Goal: Complete application form: Complete application form

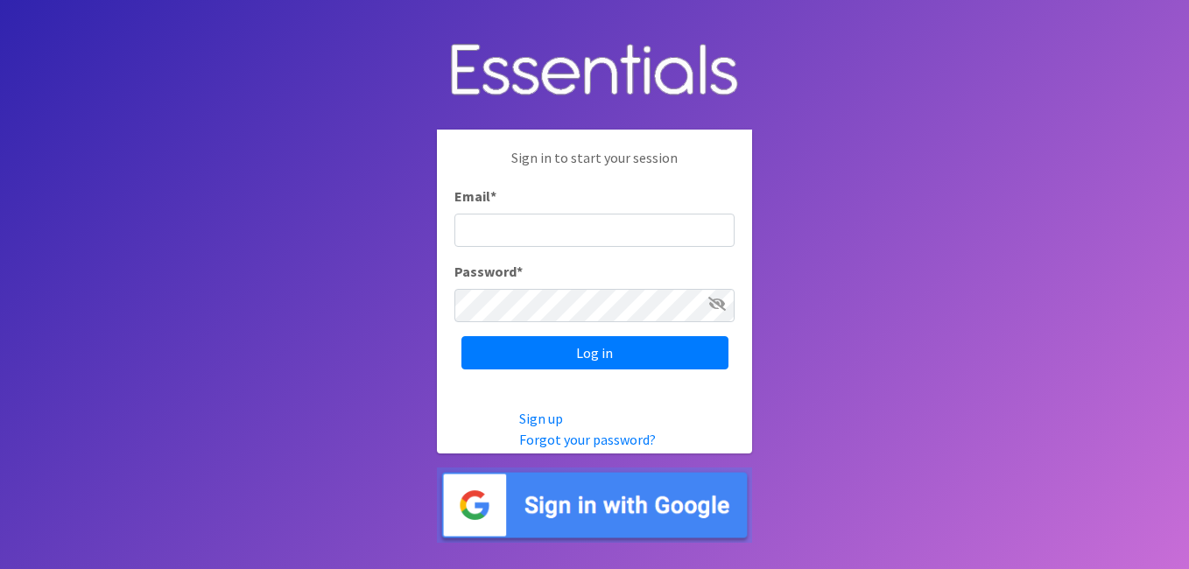
click at [484, 222] on input "Email *" at bounding box center [594, 230] width 280 height 33
type input "[PERSON_NAME][EMAIL_ADDRESS][DOMAIN_NAME]"
click at [714, 304] on icon at bounding box center [717, 304] width 18 height 14
click at [714, 304] on icon at bounding box center [718, 304] width 16 height 14
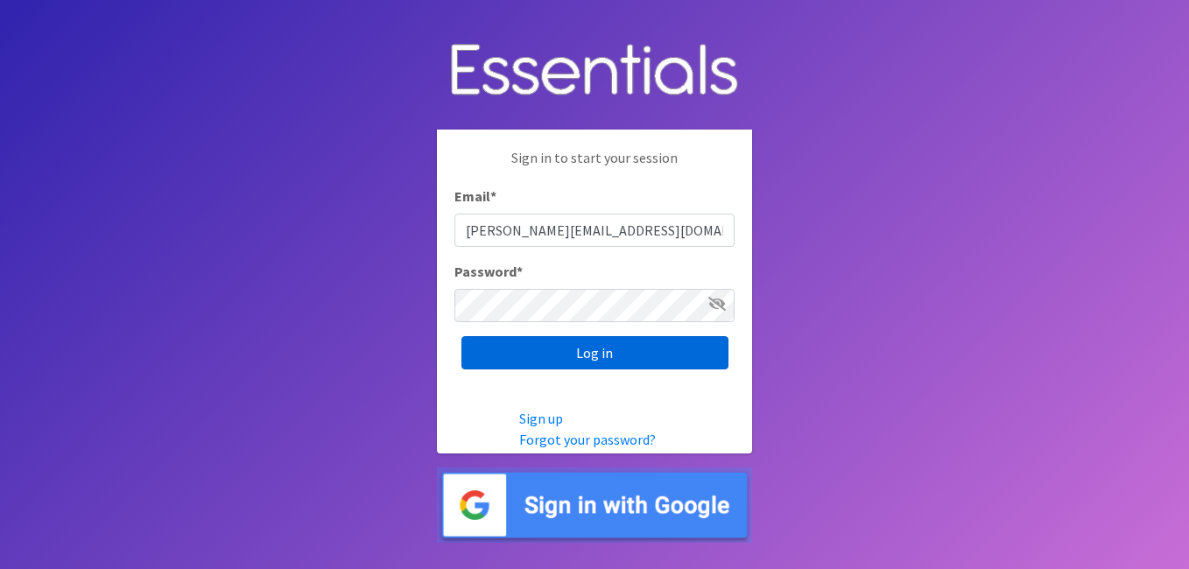
click at [602, 350] on input "Log in" at bounding box center [594, 352] width 267 height 33
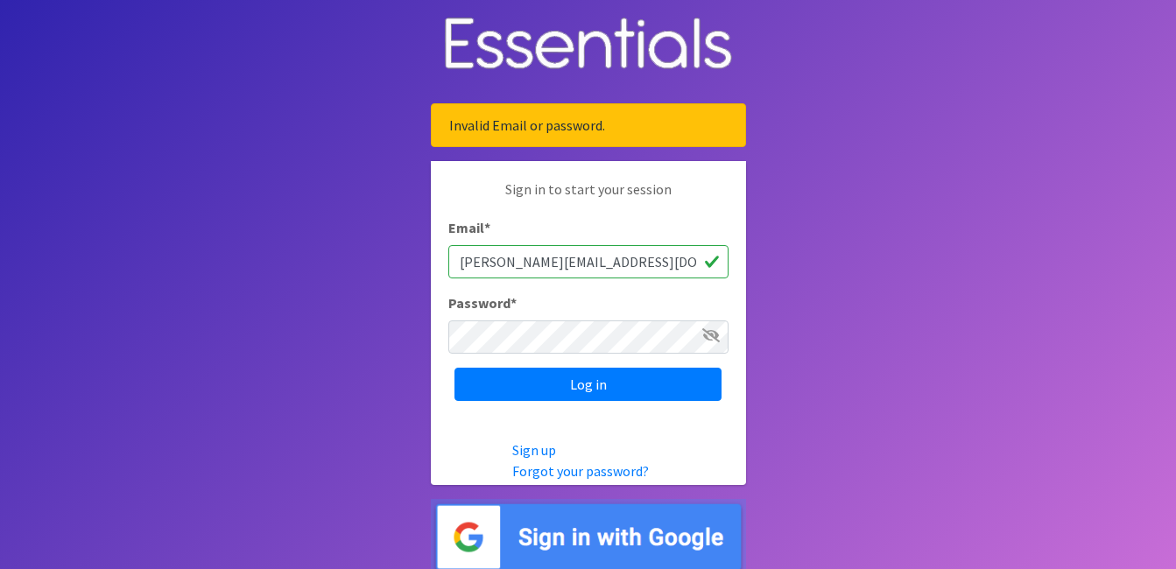
click at [564, 460] on p "Sign up Forgot your password?" at bounding box center [628, 460] width 233 height 42
click at [594, 466] on link "Forgot your password?" at bounding box center [580, 471] width 137 height 18
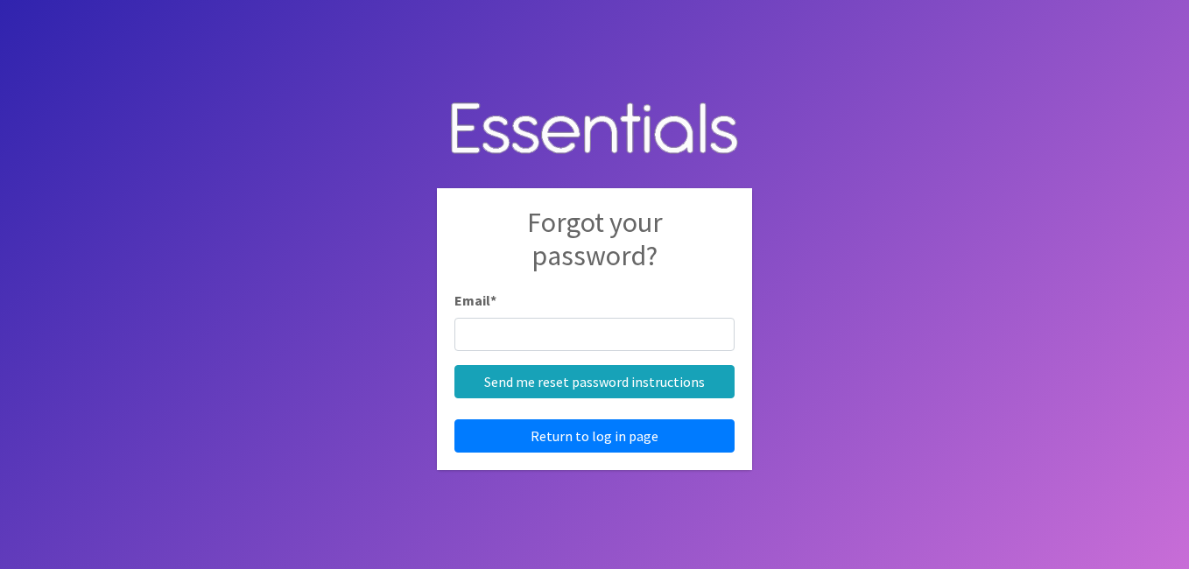
drag, startPoint x: 472, startPoint y: 336, endPoint x: 471, endPoint y: 322, distance: 14.0
click at [472, 334] on input "Email *" at bounding box center [594, 334] width 280 height 33
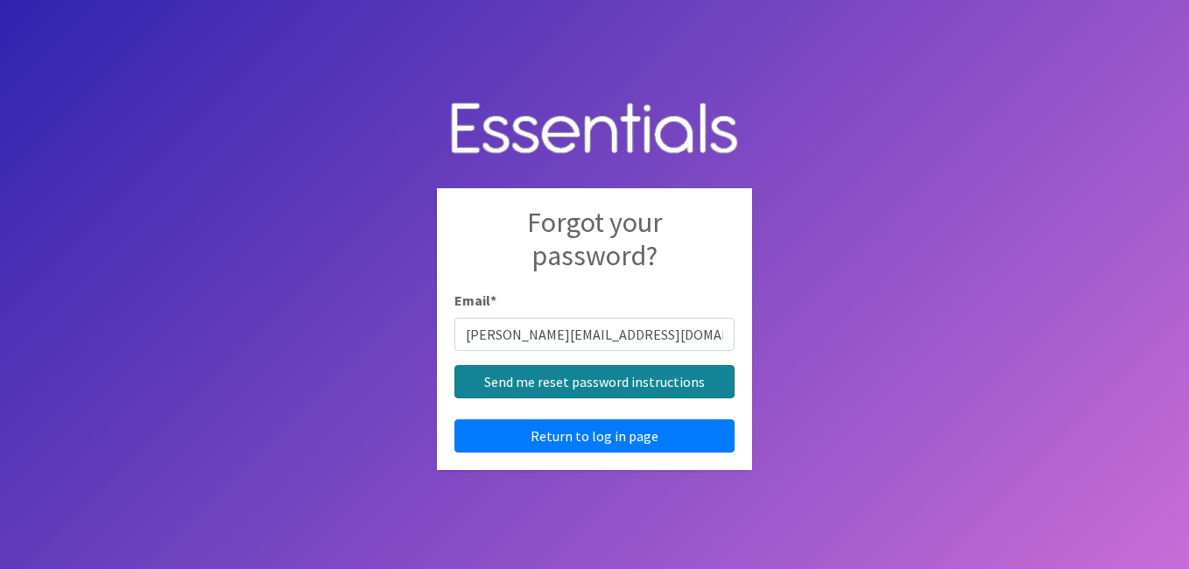
type input "[PERSON_NAME][EMAIL_ADDRESS][DOMAIN_NAME]"
click at [621, 377] on input "Send me reset password instructions" at bounding box center [594, 381] width 280 height 33
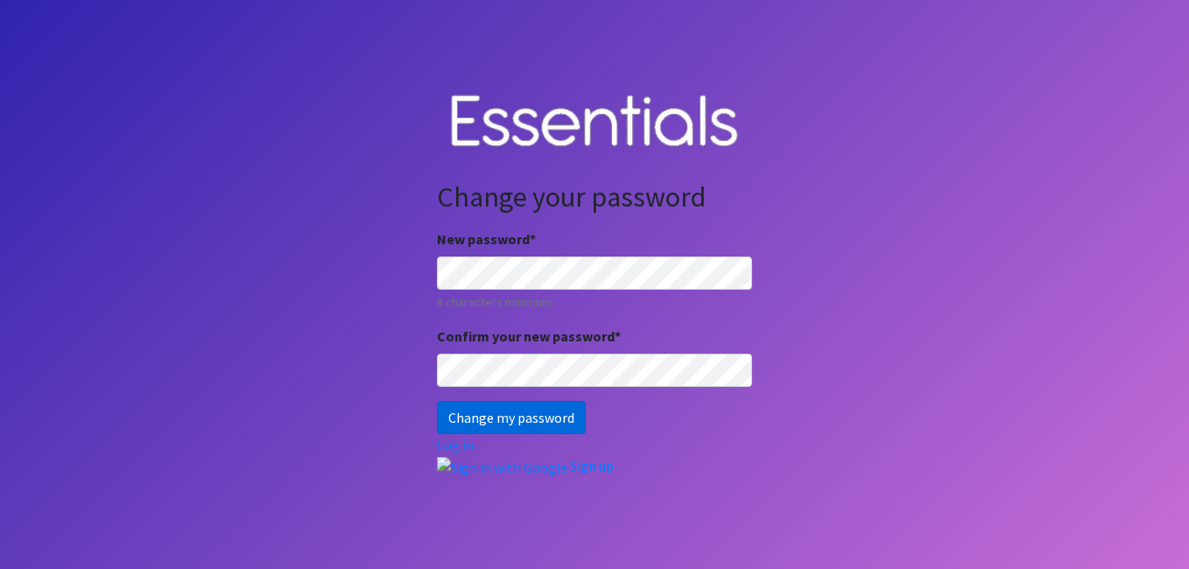
click at [502, 416] on input "Change my password" at bounding box center [511, 417] width 149 height 33
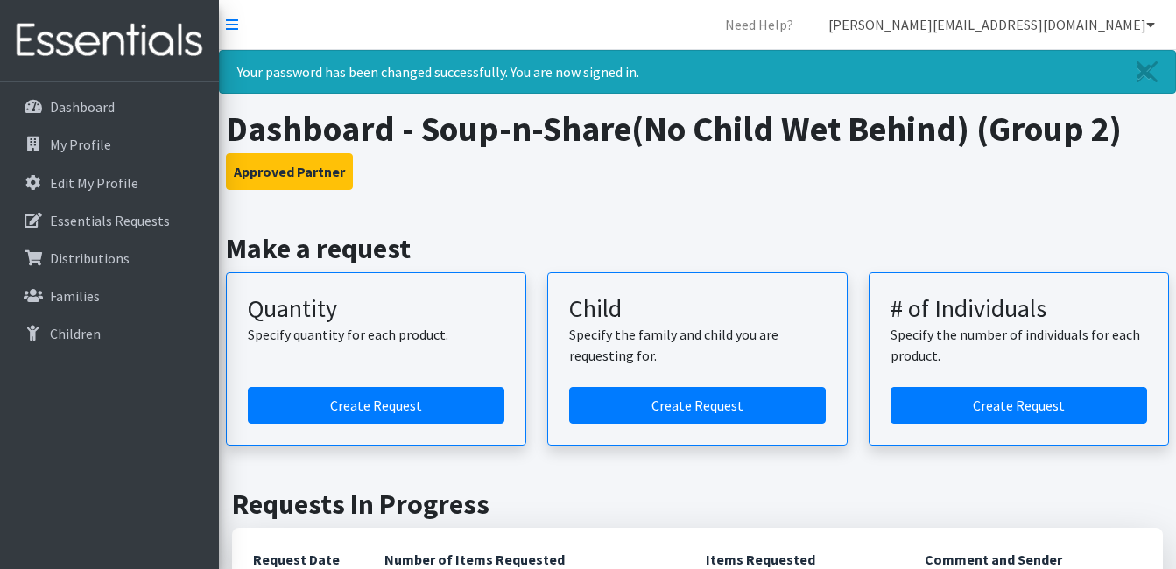
click at [1143, 28] on link "[PERSON_NAME][EMAIL_ADDRESS][DOMAIN_NAME]" at bounding box center [991, 24] width 355 height 35
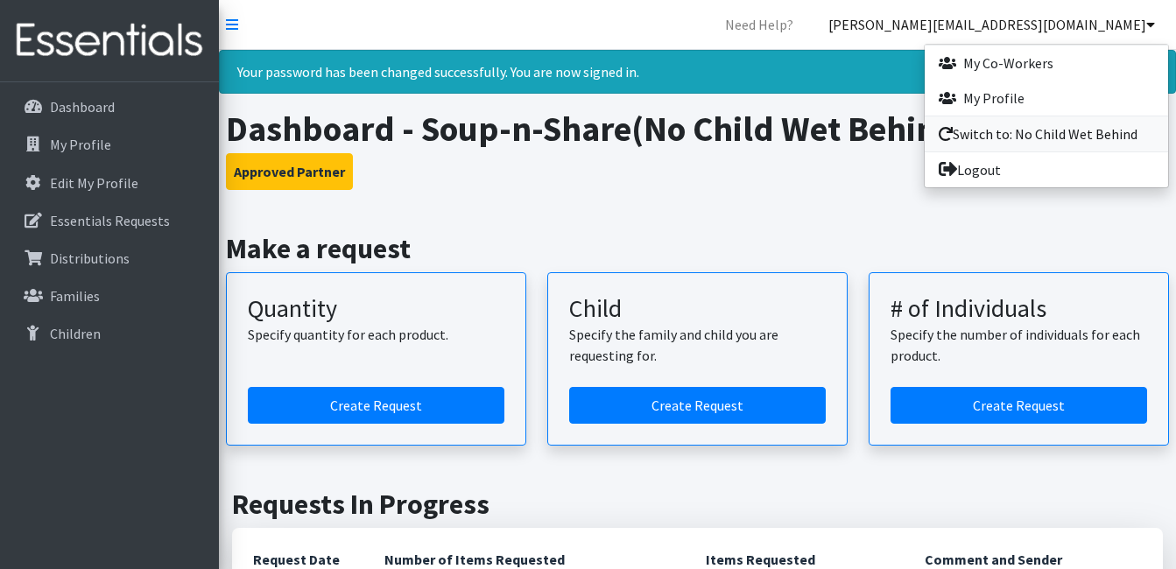
click at [1037, 125] on link "Switch to: No Child Wet Behind" at bounding box center [1045, 133] width 243 height 35
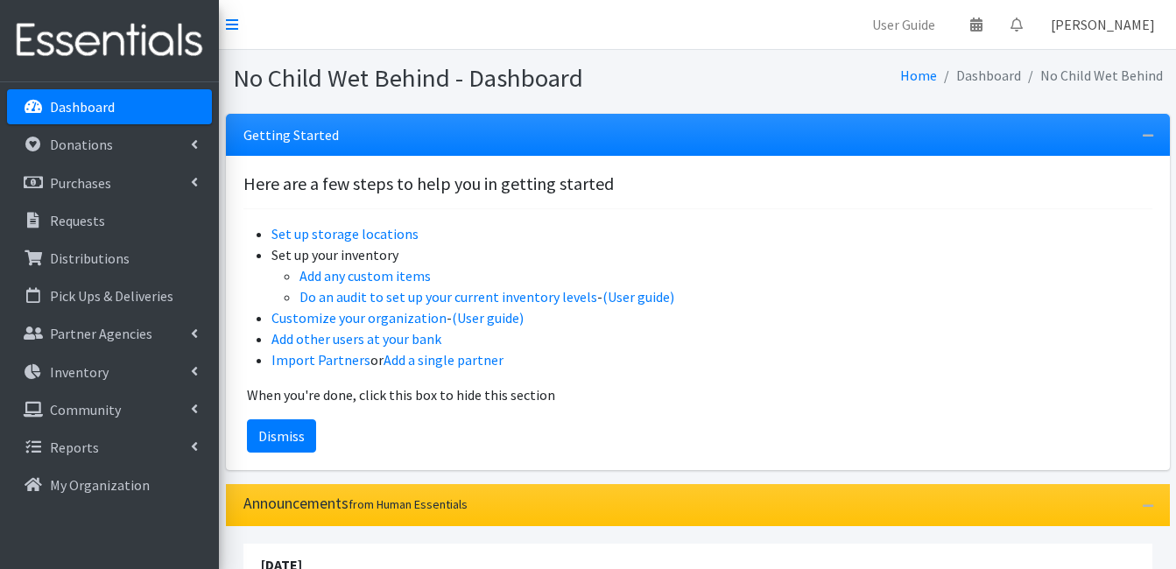
click at [1143, 22] on link "[PERSON_NAME]" at bounding box center [1102, 24] width 132 height 35
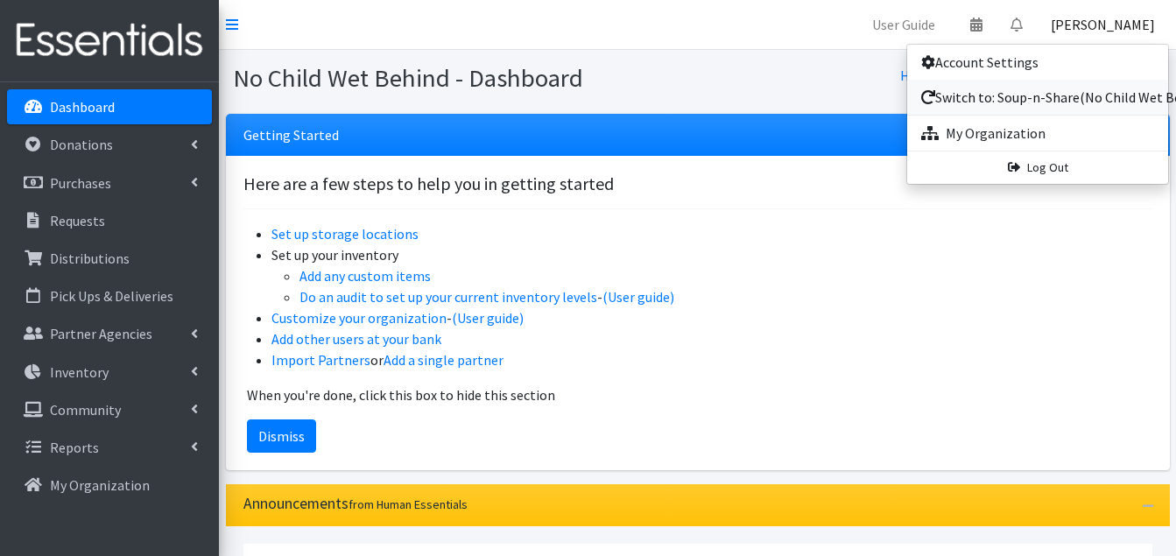
click at [1029, 89] on link "Switch to: Soup-n-Share(No Child Wet Behind) (Group 2)" at bounding box center [1037, 97] width 261 height 35
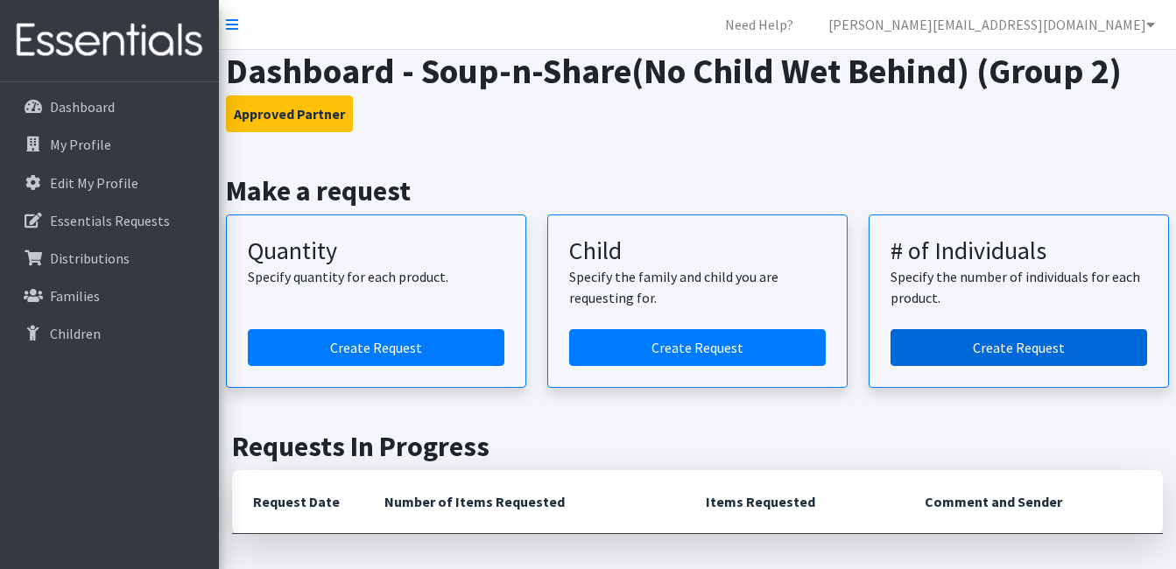
click at [1007, 344] on link "Create Request" at bounding box center [1018, 347] width 256 height 37
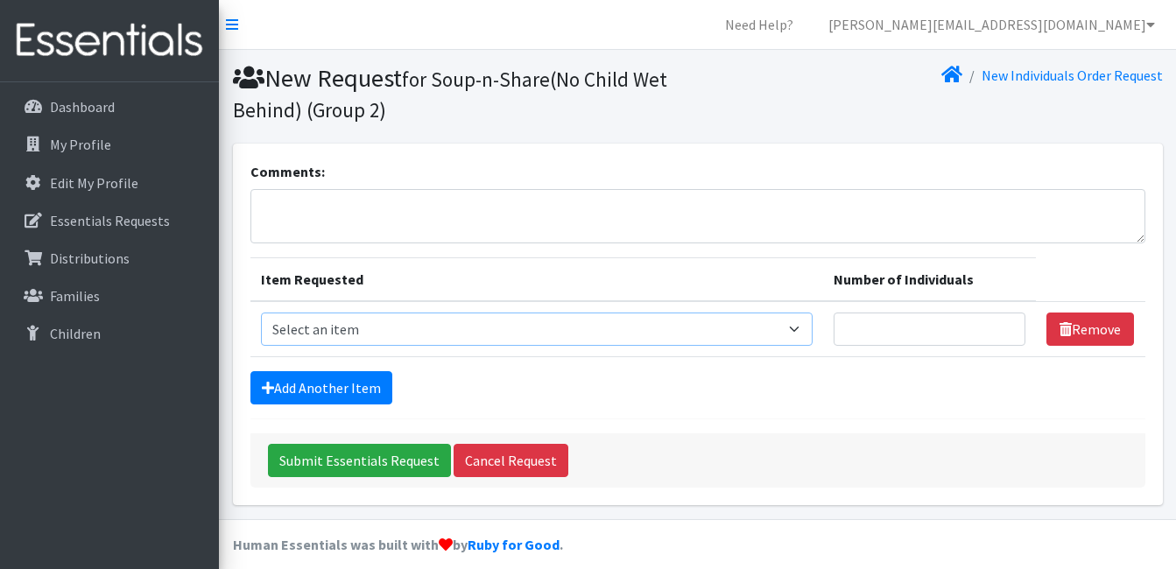
click at [807, 328] on select "Select an item Size 0/Newborn Size 1 Size 2 Size 3 Size 4 Size 5 Size 6 Size 7 …" at bounding box center [537, 329] width 552 height 33
select select "1091"
click at [261, 313] on select "Select an item Size 0/Newborn Size 1 Size 2 Size 3 Size 4 Size 5 Size 6 Size 7 …" at bounding box center [537, 329] width 552 height 33
click at [934, 334] on input "Number of Individuals" at bounding box center [929, 329] width 192 height 33
type input "1125"
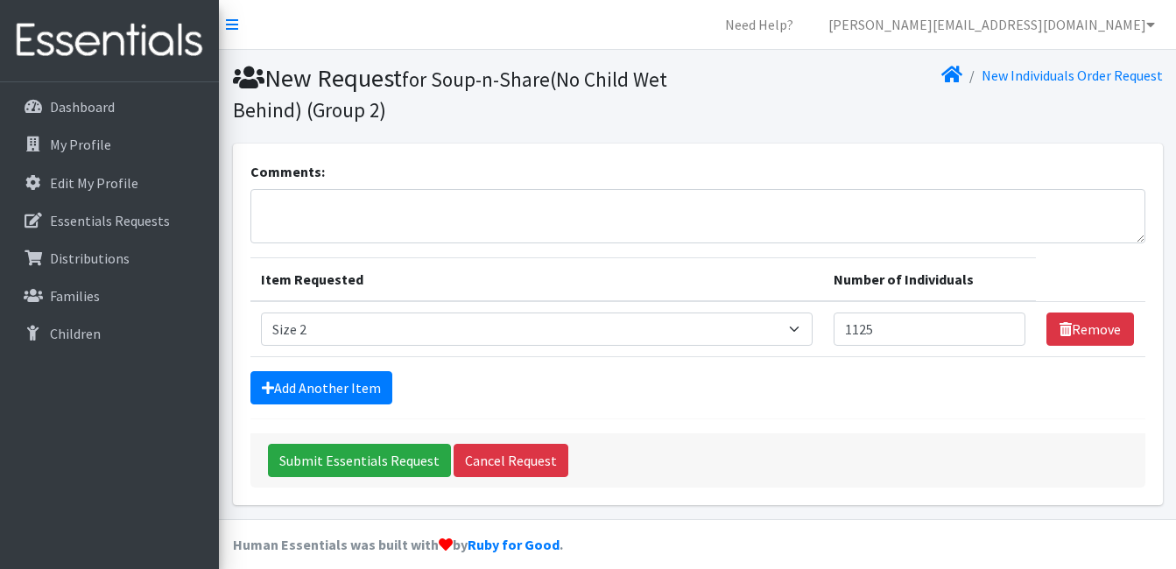
drag, startPoint x: 774, startPoint y: 421, endPoint x: 731, endPoint y: 414, distance: 43.5
click at [762, 419] on form "Comments: Item Requested Number of Individuals Item Requested Select an item Si…" at bounding box center [697, 324] width 895 height 327
click at [351, 372] on link "Add Another Item" at bounding box center [321, 387] width 142 height 33
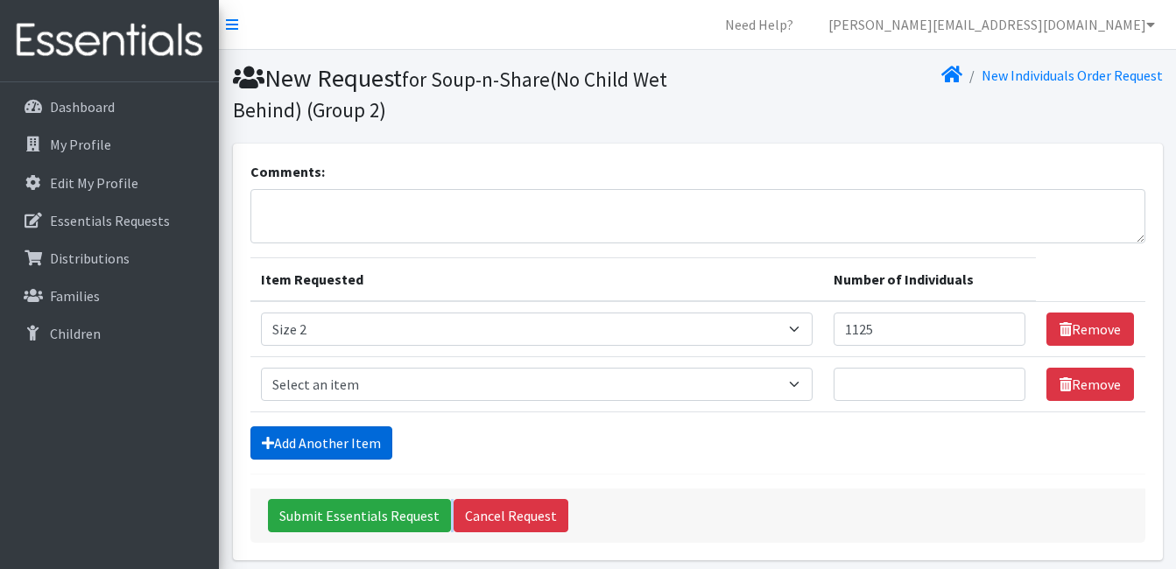
scroll to position [71, 0]
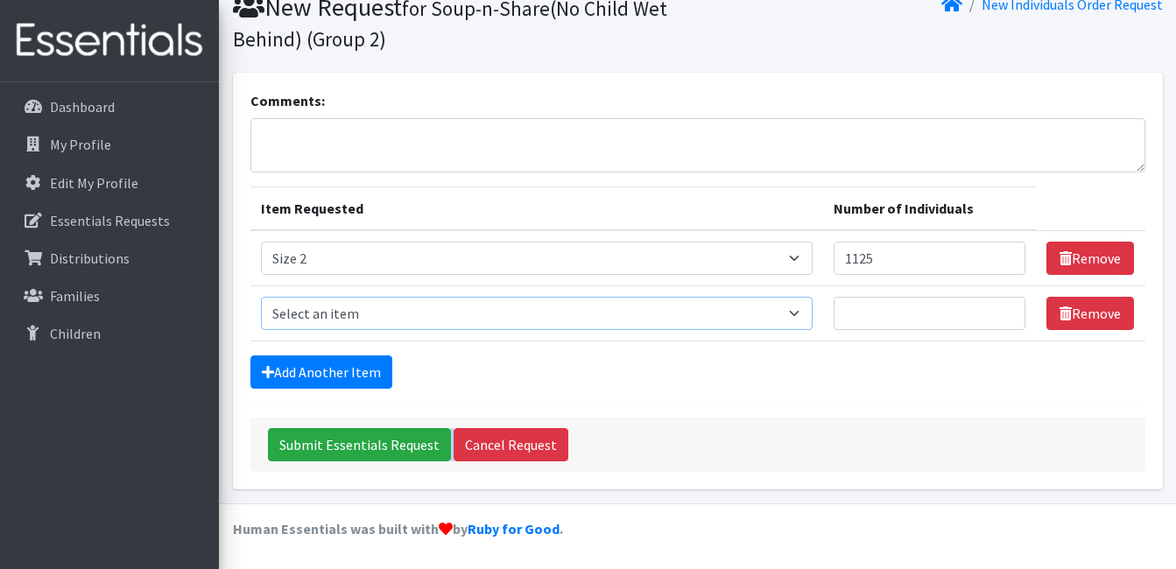
click at [806, 312] on select "Select an item Size 0/Newborn Size 1 Size 2 Size 3 Size 4 Size 5 Size 6 Size 7 …" at bounding box center [537, 313] width 552 height 33
select select "1094"
click at [261, 297] on select "Select an item Size 0/Newborn Size 1 Size 2 Size 3 Size 4 Size 5 Size 6 Size 7 …" at bounding box center [537, 313] width 552 height 33
click at [871, 304] on input "Number of Individuals" at bounding box center [929, 313] width 192 height 33
type input "1375"
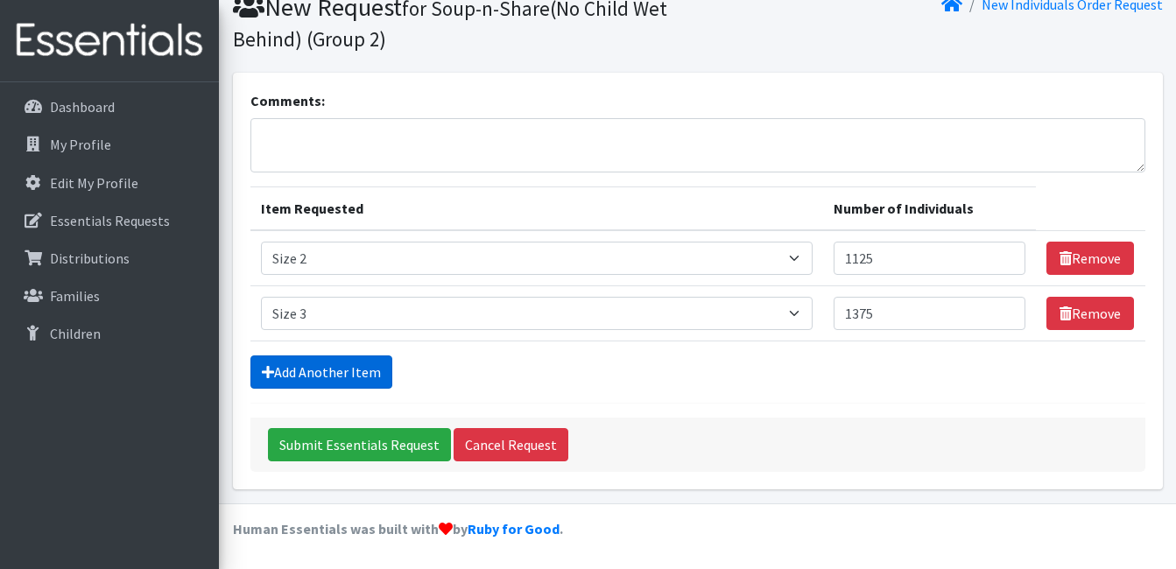
click at [314, 363] on link "Add Another Item" at bounding box center [321, 371] width 142 height 33
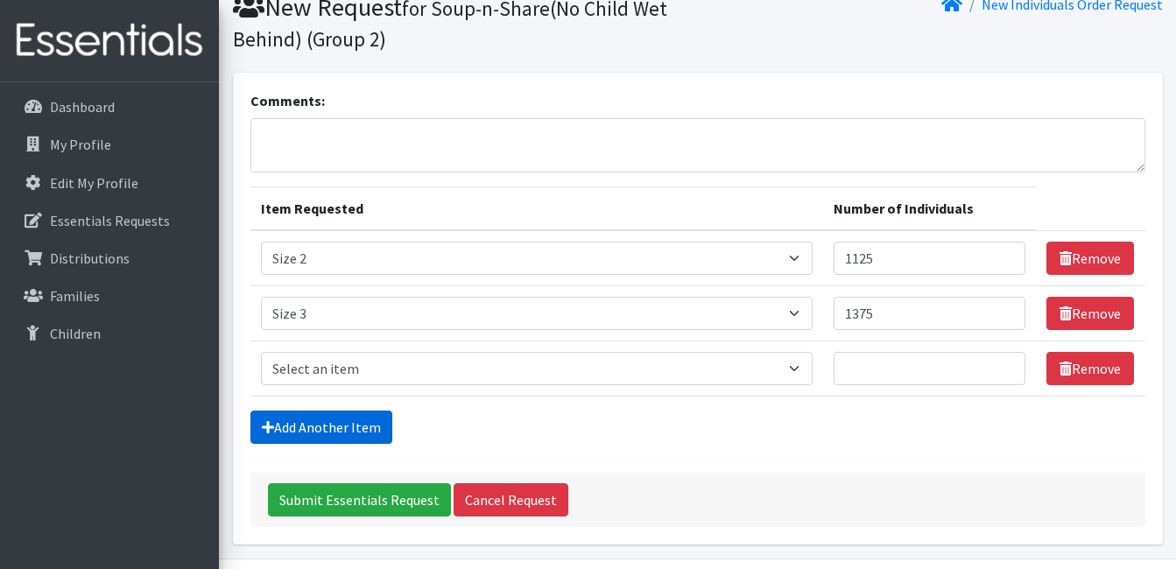
scroll to position [126, 0]
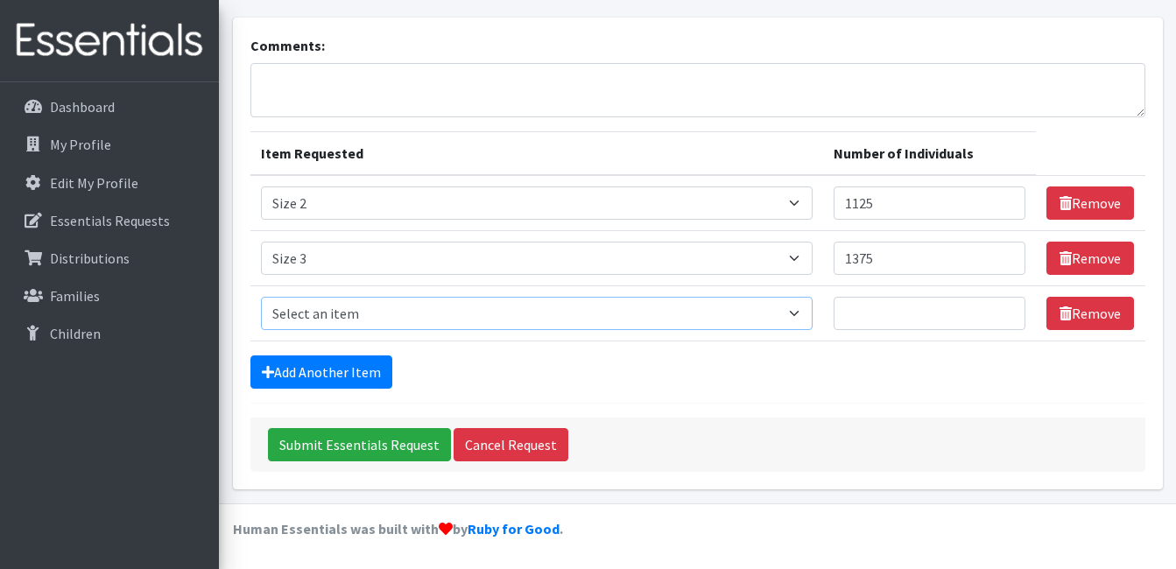
click at [804, 318] on select "Select an item Size 0/Newborn Size 1 Size 2 Size 3 Size 4 Size 5 Size 6 Size 7 …" at bounding box center [537, 313] width 552 height 33
select select "1097"
click at [261, 297] on select "Select an item Size 0/Newborn Size 1 Size 2 Size 3 Size 4 Size 5 Size 6 Size 7 …" at bounding box center [537, 313] width 552 height 33
click at [908, 314] on input "Number of Individuals" at bounding box center [929, 313] width 192 height 33
type input "1675"
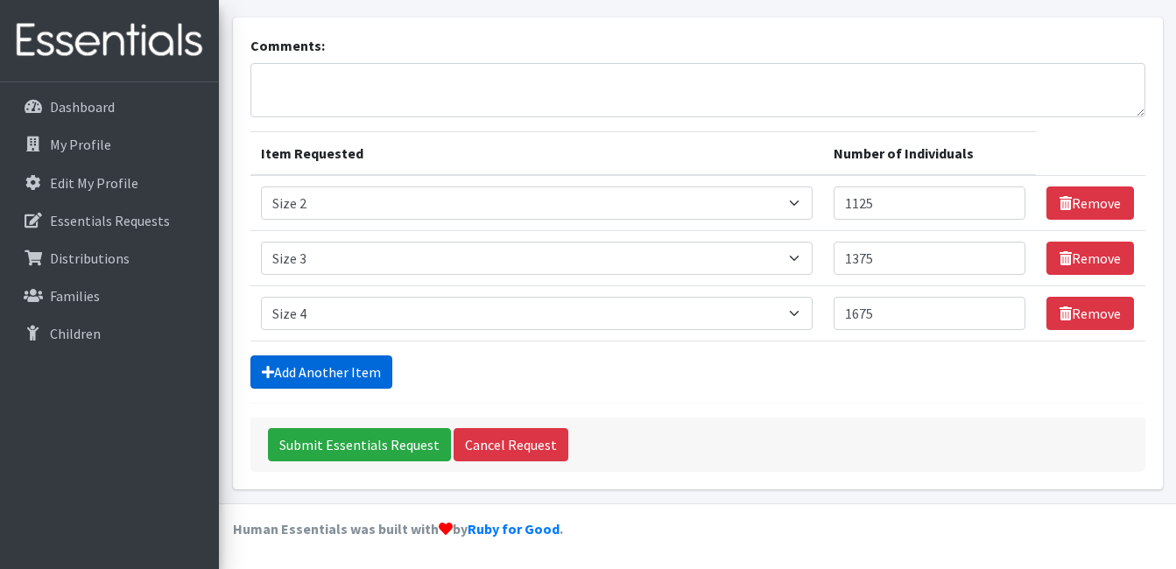
click at [324, 364] on link "Add Another Item" at bounding box center [321, 371] width 142 height 33
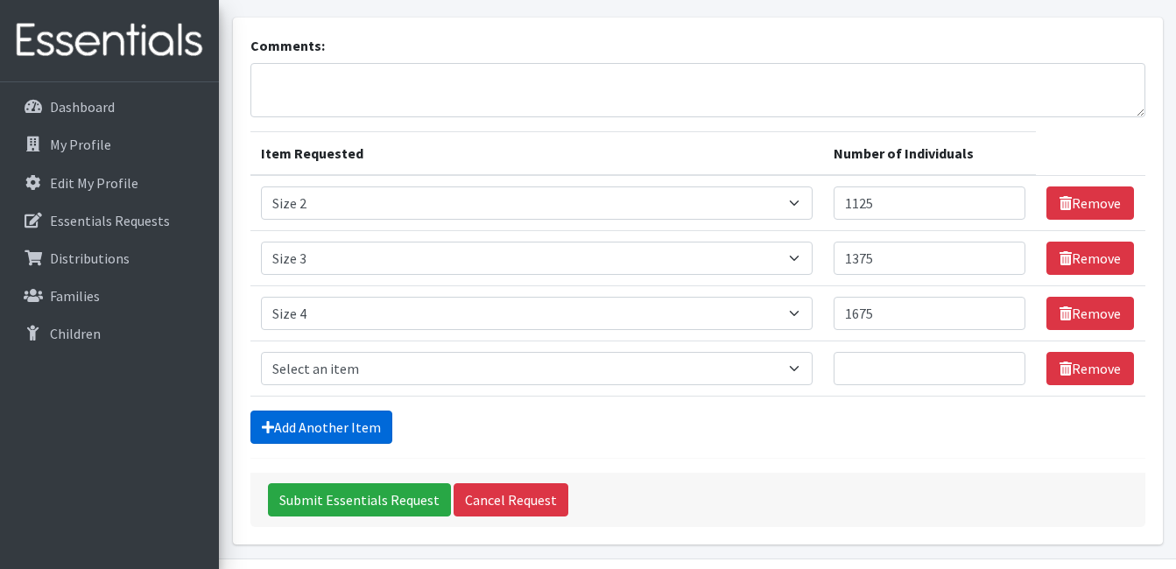
scroll to position [181, 0]
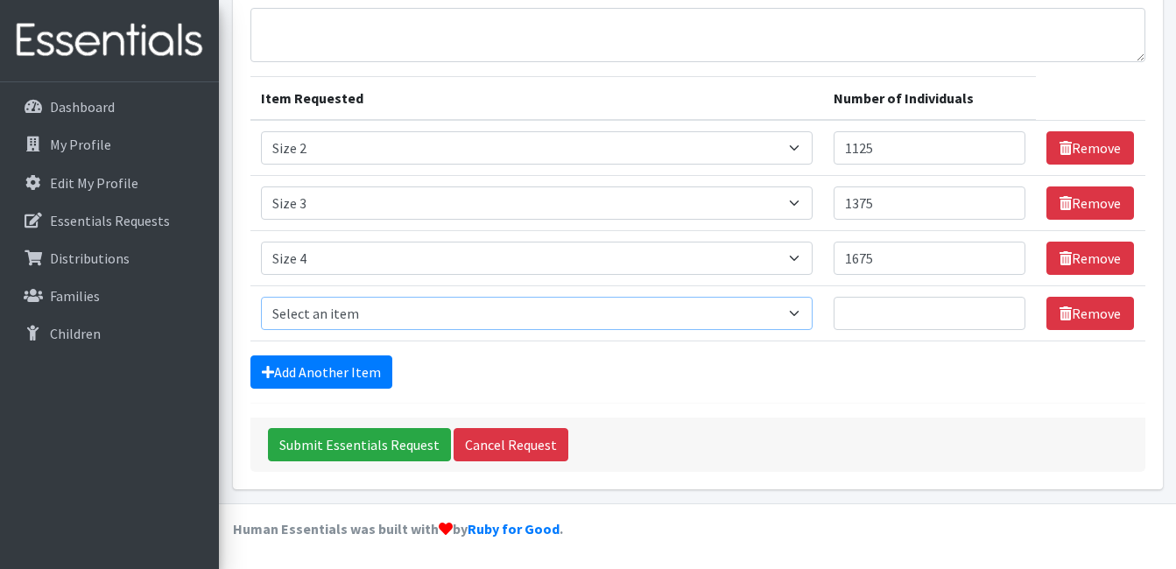
click at [348, 313] on select "Select an item Size 0/Newborn Size 1 Size 2 Size 3 Size 4 Size 5 Size 6 Size 7 …" at bounding box center [537, 313] width 552 height 33
select select "1098"
click at [261, 297] on select "Select an item Size 0/Newborn Size 1 Size 2 Size 3 Size 4 Size 5 Size 6 Size 7 …" at bounding box center [537, 313] width 552 height 33
click at [885, 316] on input "Number of Individuals" at bounding box center [929, 313] width 192 height 33
type input "1700"
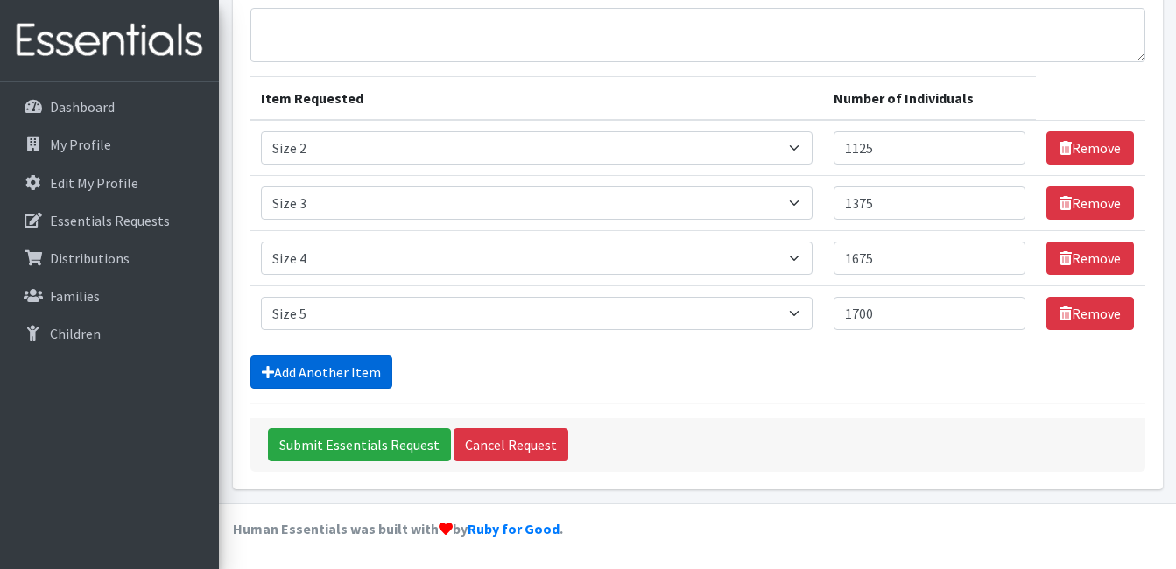
click at [321, 374] on link "Add Another Item" at bounding box center [321, 371] width 142 height 33
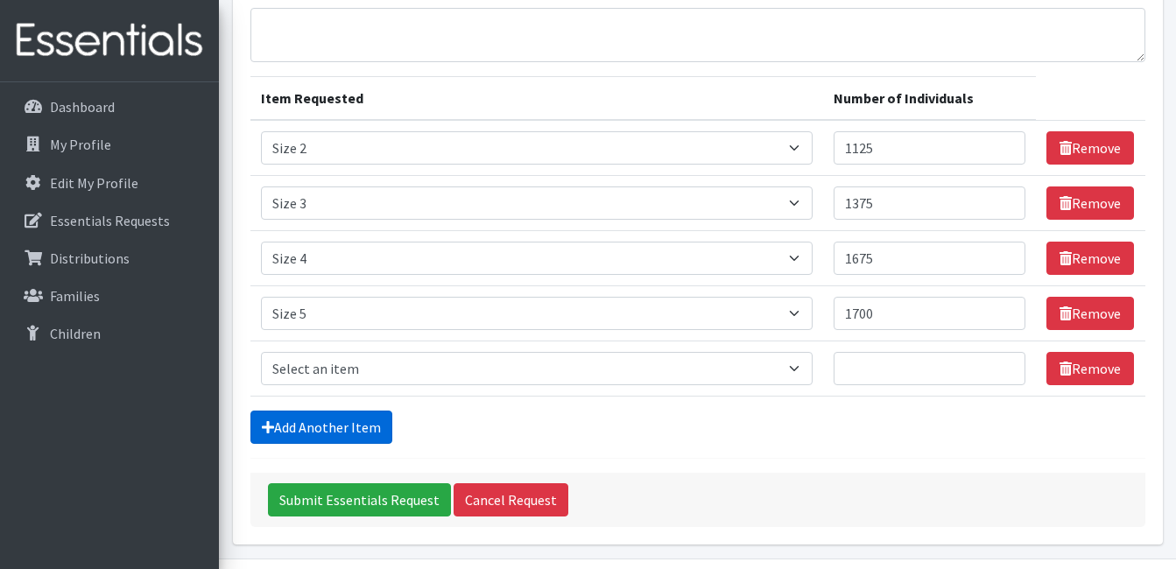
scroll to position [236, 0]
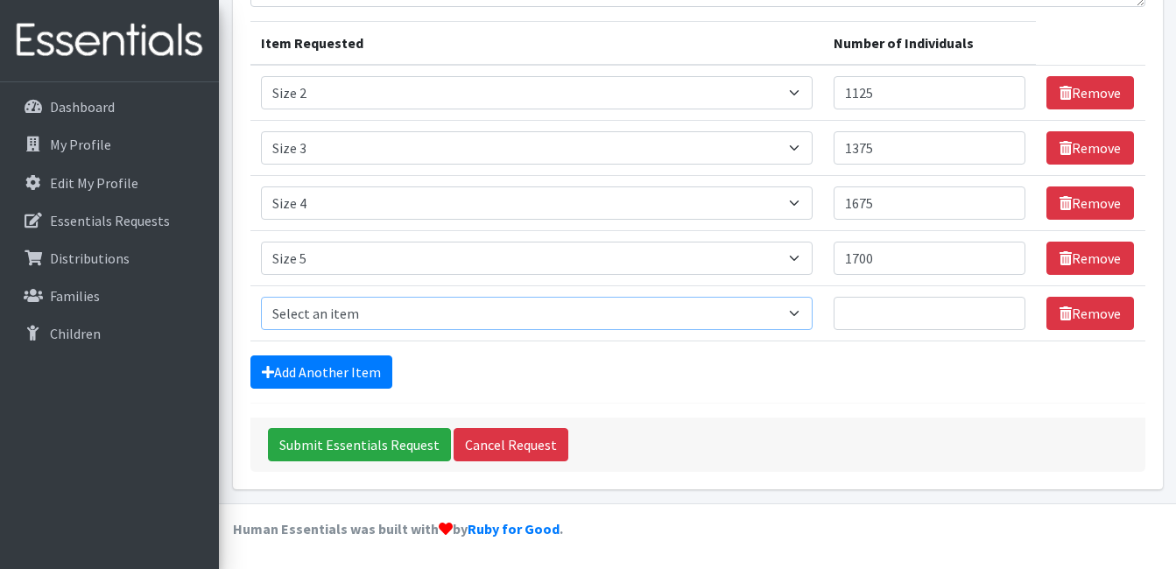
click at [357, 313] on select "Select an item Size 0/Newborn Size 1 Size 2 Size 3 Size 4 Size 5 Size 6 Size 7 …" at bounding box center [537, 313] width 552 height 33
select select "1100"
click at [261, 297] on select "Select an item Size 0/Newborn Size 1 Size 2 Size 3 Size 4 Size 5 Size 6 Size 7 …" at bounding box center [537, 313] width 552 height 33
click at [898, 306] on input "Number of Individuals" at bounding box center [929, 313] width 192 height 33
type input "2875"
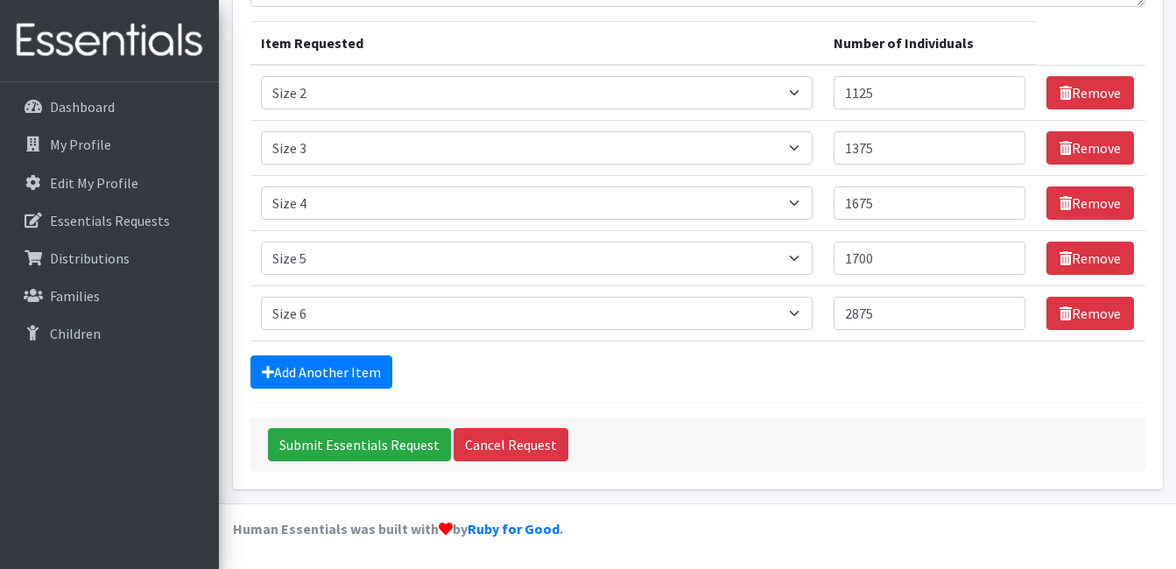
click at [825, 454] on div "Submit Essentials Request Cancel Request" at bounding box center [697, 445] width 895 height 54
click at [313, 369] on link "Add Another Item" at bounding box center [321, 371] width 142 height 33
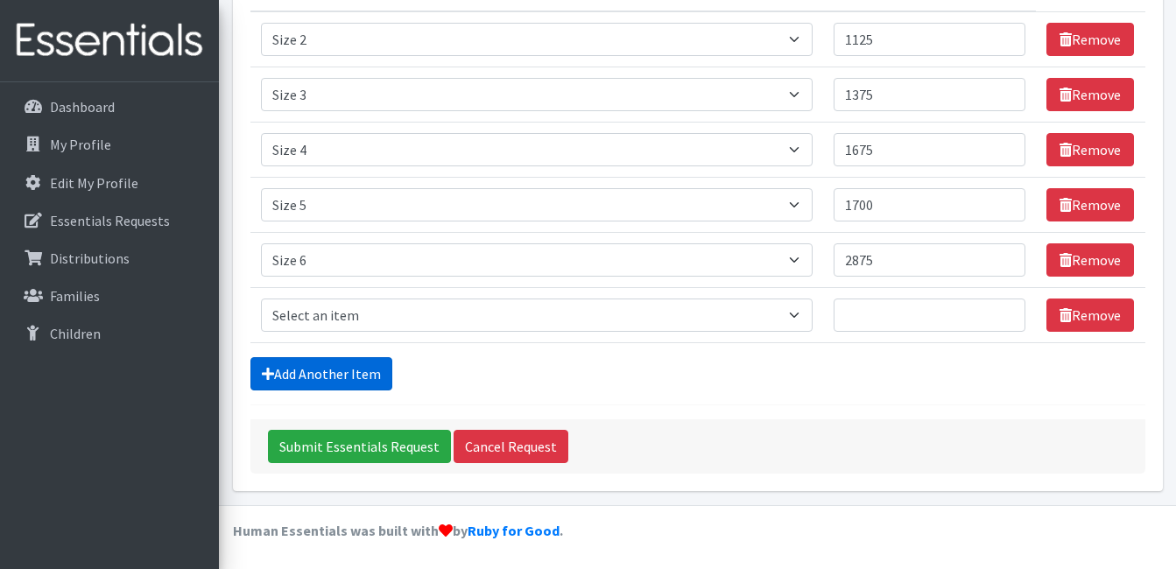
scroll to position [292, 0]
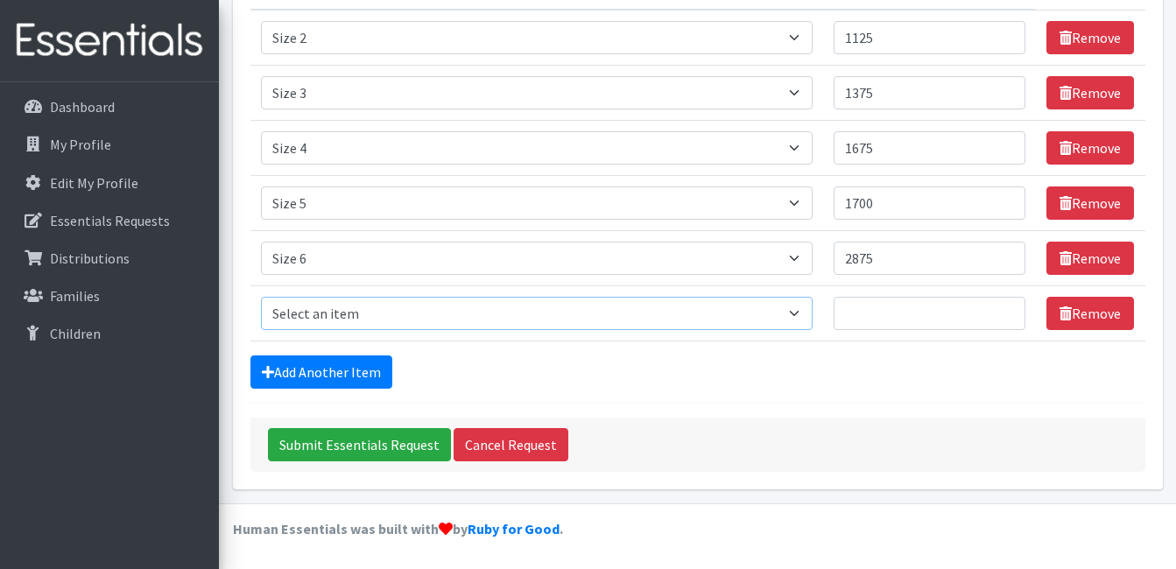
click at [384, 312] on select "Select an item Size 0/Newborn Size 1 Size 2 Size 3 Size 4 Size 5 Size 6 Size 7 …" at bounding box center [537, 313] width 552 height 33
select select "1105"
click at [261, 297] on select "Select an item Size 0/Newborn Size 1 Size 2 Size 3 Size 4 Size 5 Size 6 Size 7 …" at bounding box center [537, 313] width 552 height 33
click at [954, 335] on td "Number of Individuals" at bounding box center [929, 313] width 213 height 55
type input "100"
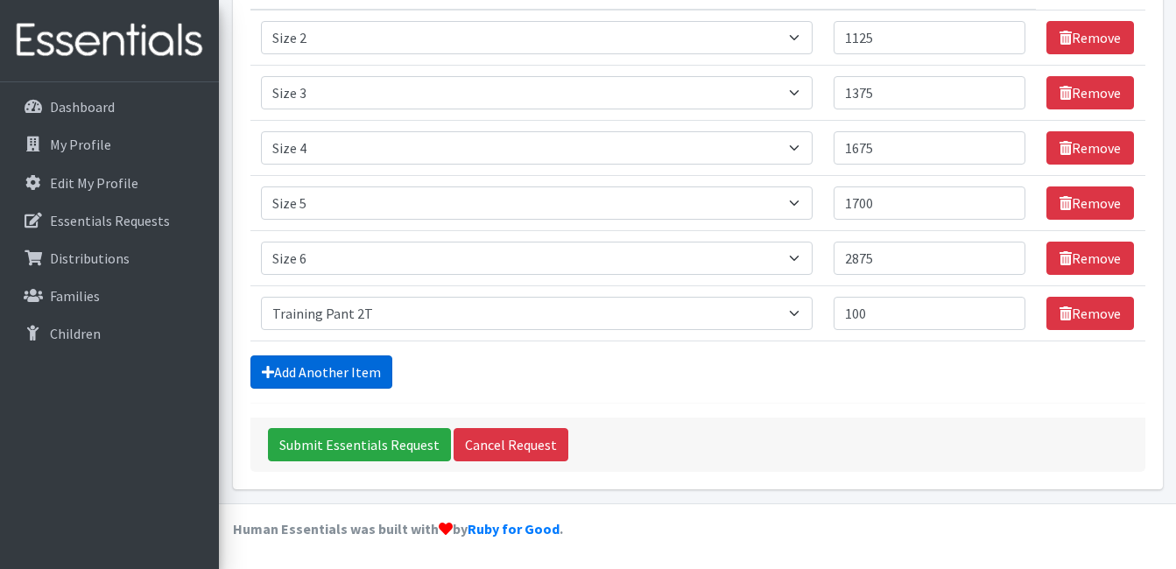
click at [376, 369] on link "Add Another Item" at bounding box center [321, 371] width 142 height 33
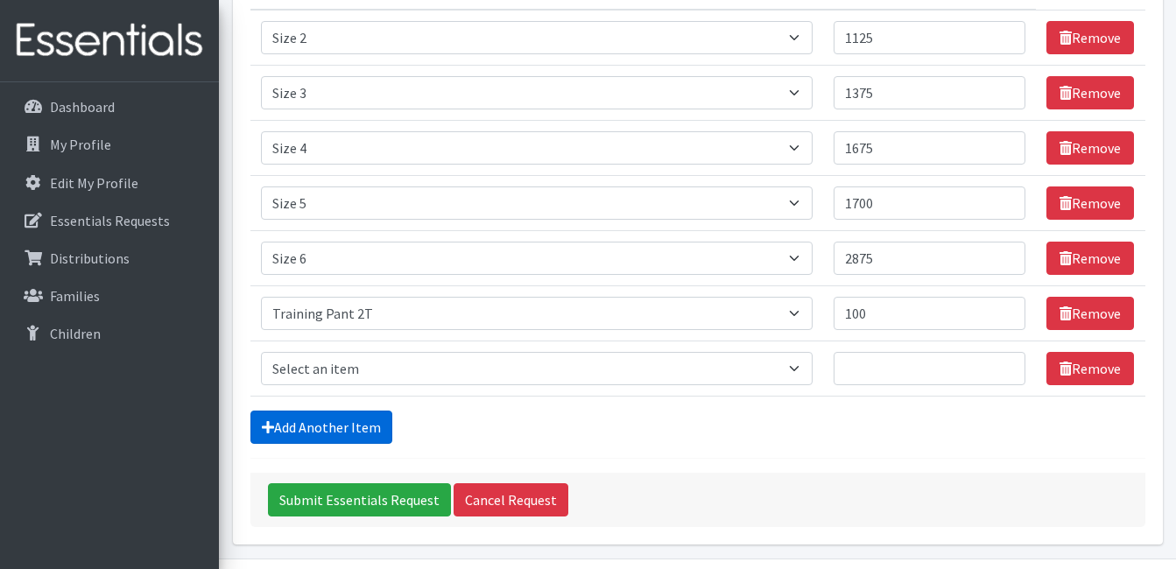
scroll to position [347, 0]
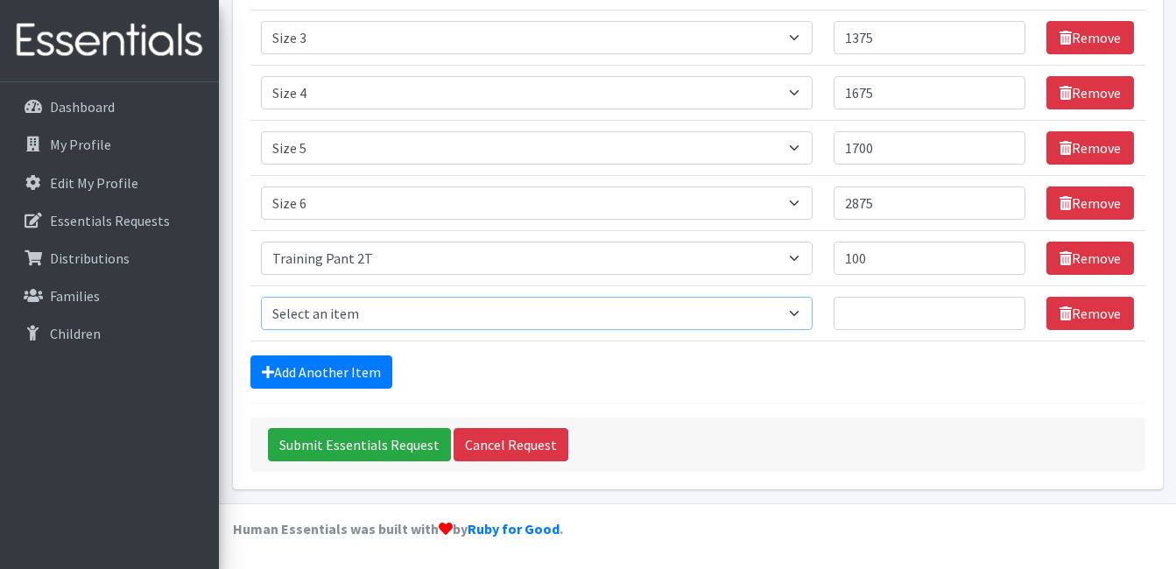
click at [803, 313] on select "Select an item Size 0/Newborn Size 1 Size 2 Size 3 Size 4 Size 5 Size 6 Size 7 …" at bounding box center [537, 313] width 552 height 33
select select "1107"
click at [261, 297] on select "Select an item Size 0/Newborn Size 1 Size 2 Size 3 Size 4 Size 5 Size 6 Size 7 …" at bounding box center [537, 313] width 552 height 33
click at [903, 318] on input "Number of Individuals" at bounding box center [929, 313] width 192 height 33
click at [892, 307] on input "Number of Individuals" at bounding box center [929, 313] width 192 height 33
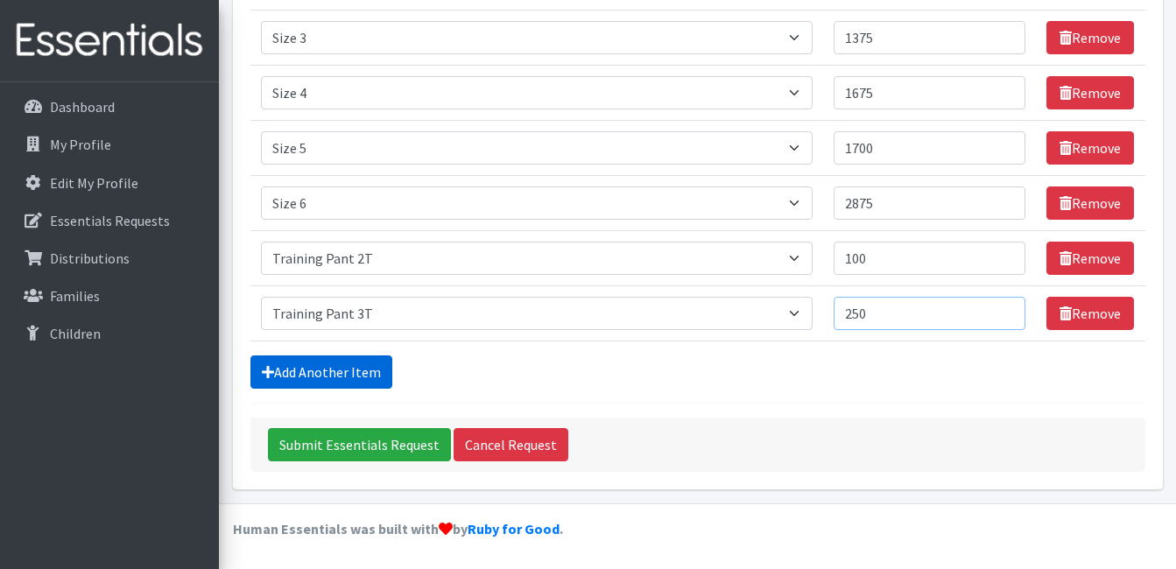
type input "250"
click at [343, 370] on link "Add Another Item" at bounding box center [321, 371] width 142 height 33
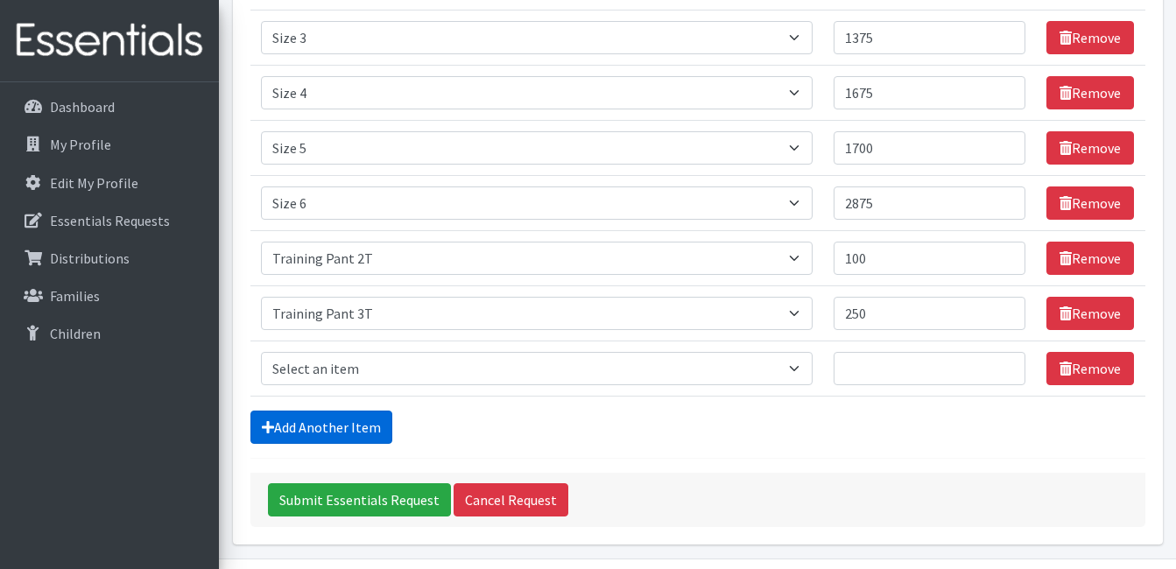
scroll to position [402, 0]
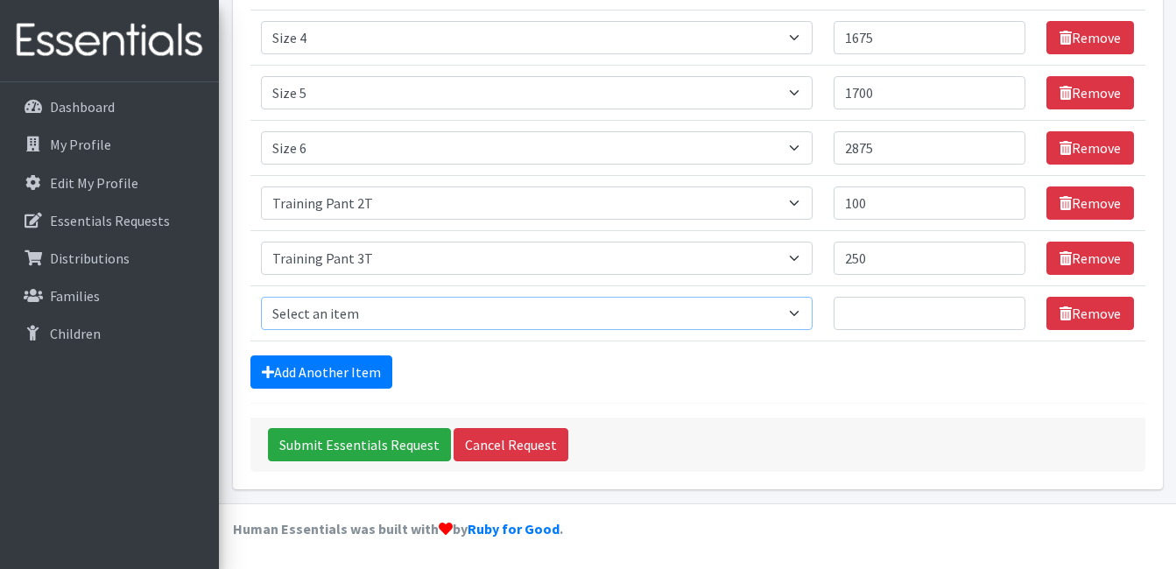
click at [351, 308] on select "Select an item Size 0/Newborn Size 1 Size 2 Size 3 Size 4 Size 5 Size 6 Size 7 …" at bounding box center [537, 313] width 552 height 33
select select "1093"
click at [261, 297] on select "Select an item Size 0/Newborn Size 1 Size 2 Size 3 Size 4 Size 5 Size 6 Size 7 …" at bounding box center [537, 313] width 552 height 33
click at [910, 304] on input "Number of Individuals" at bounding box center [929, 313] width 192 height 33
type input "150"
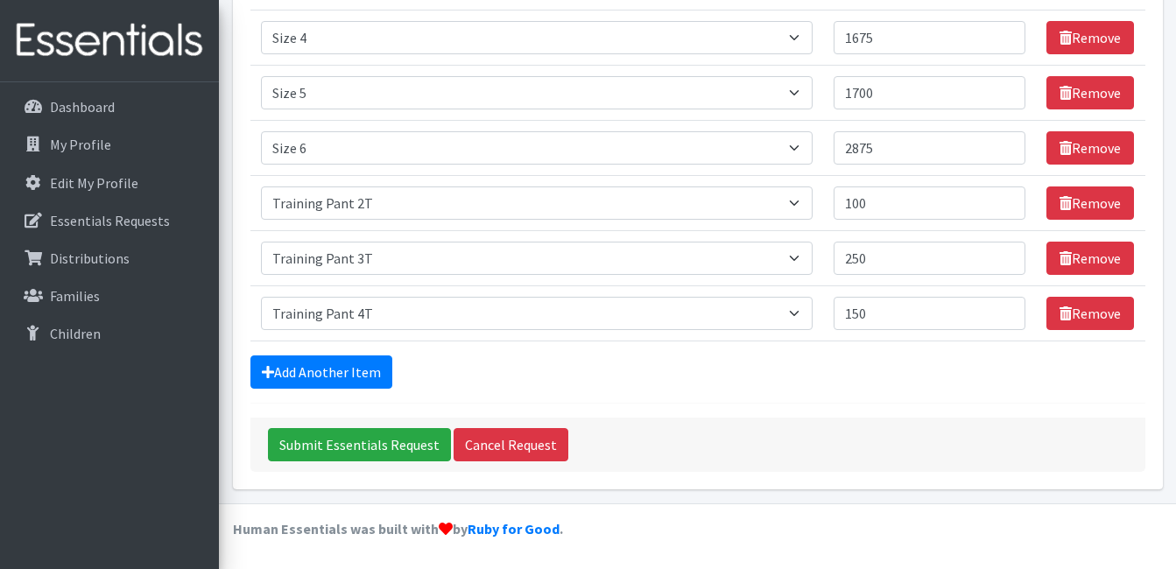
click at [807, 420] on div "Submit Essentials Request Cancel Request" at bounding box center [697, 445] width 895 height 54
click at [366, 442] on input "Submit Essentials Request" at bounding box center [359, 444] width 183 height 33
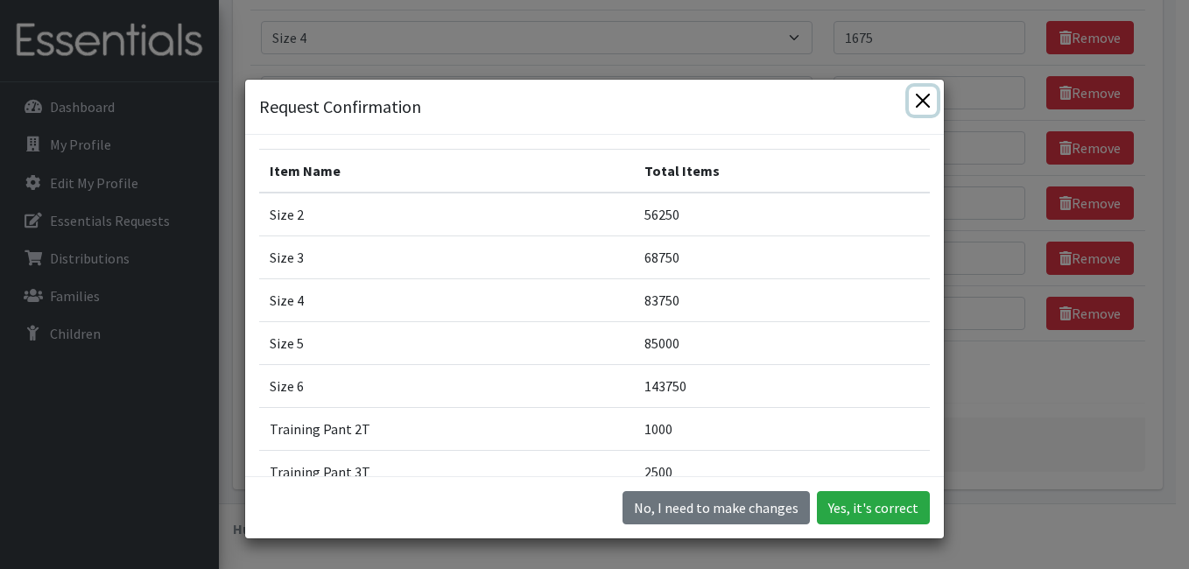
click at [920, 101] on button "Close" at bounding box center [923, 101] width 28 height 28
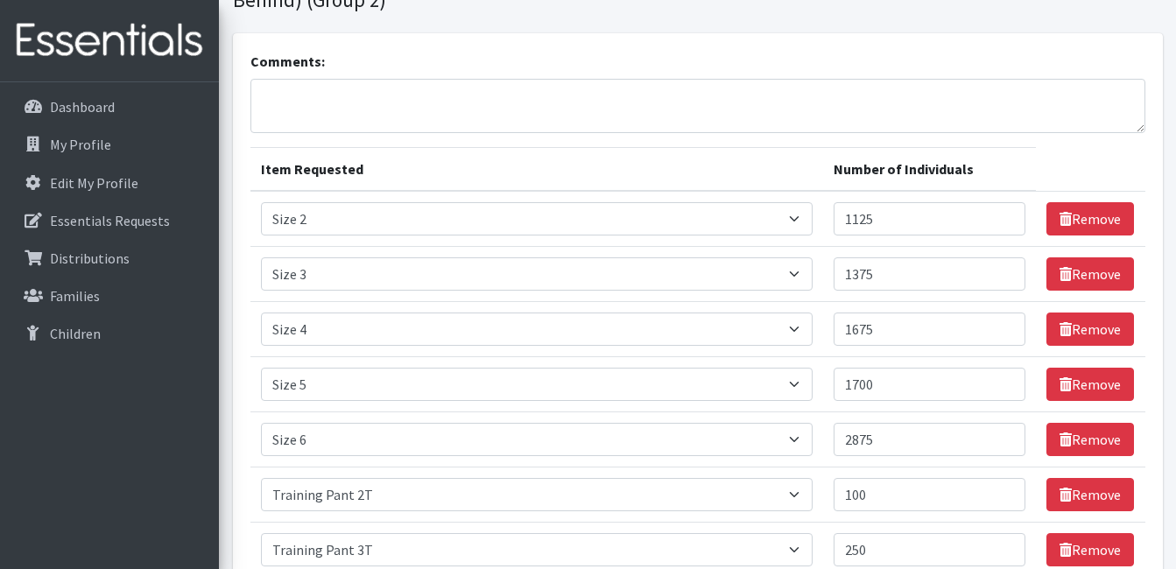
scroll to position [263, 0]
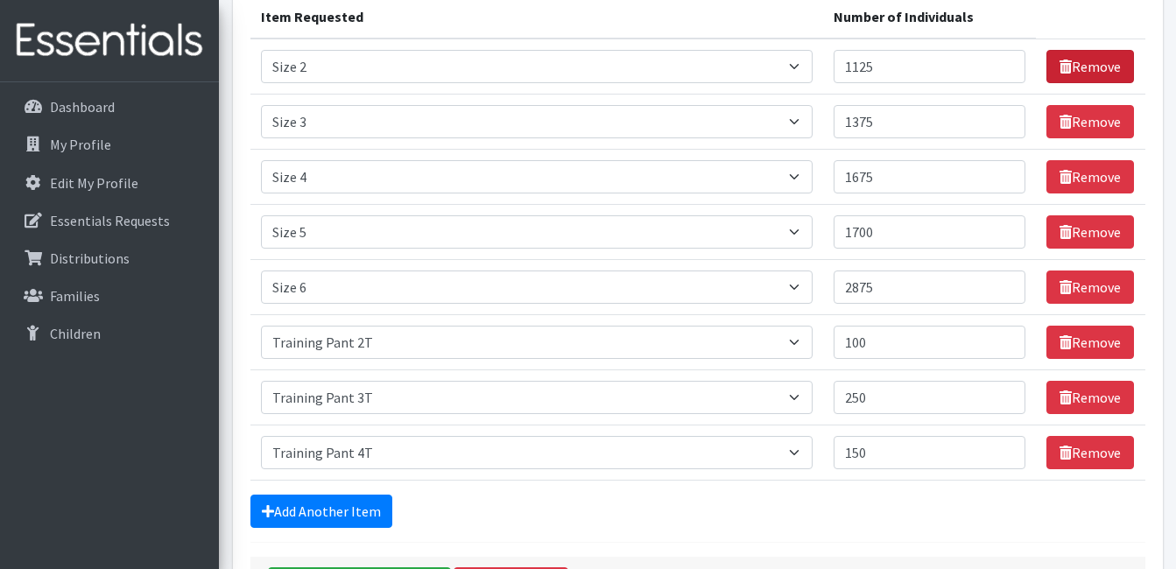
click at [1071, 73] on link "Remove" at bounding box center [1090, 66] width 88 height 33
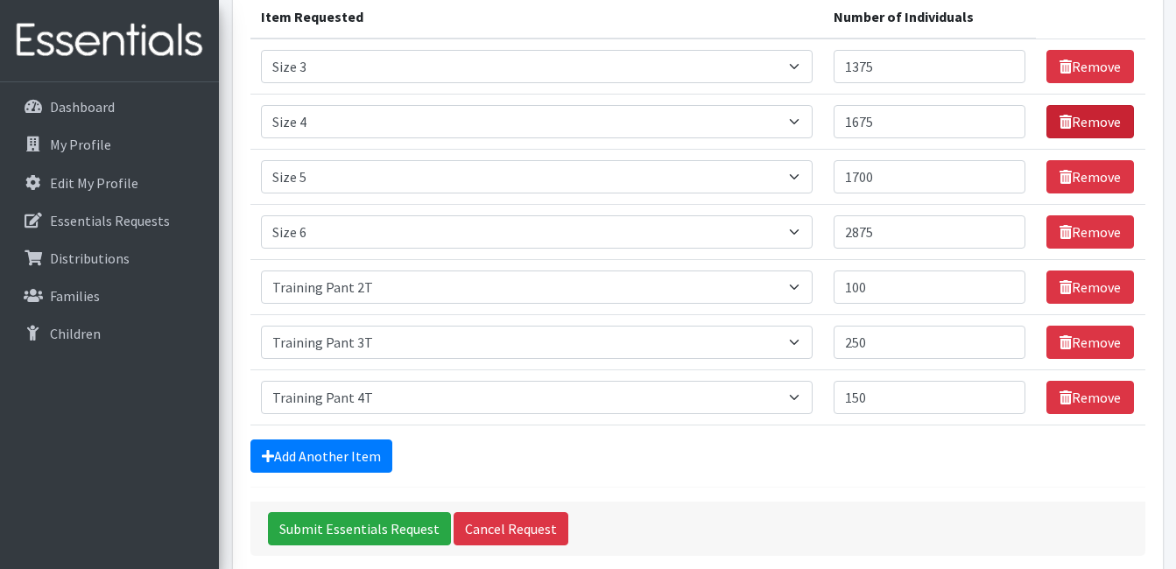
click at [1071, 123] on link "Remove" at bounding box center [1090, 121] width 88 height 33
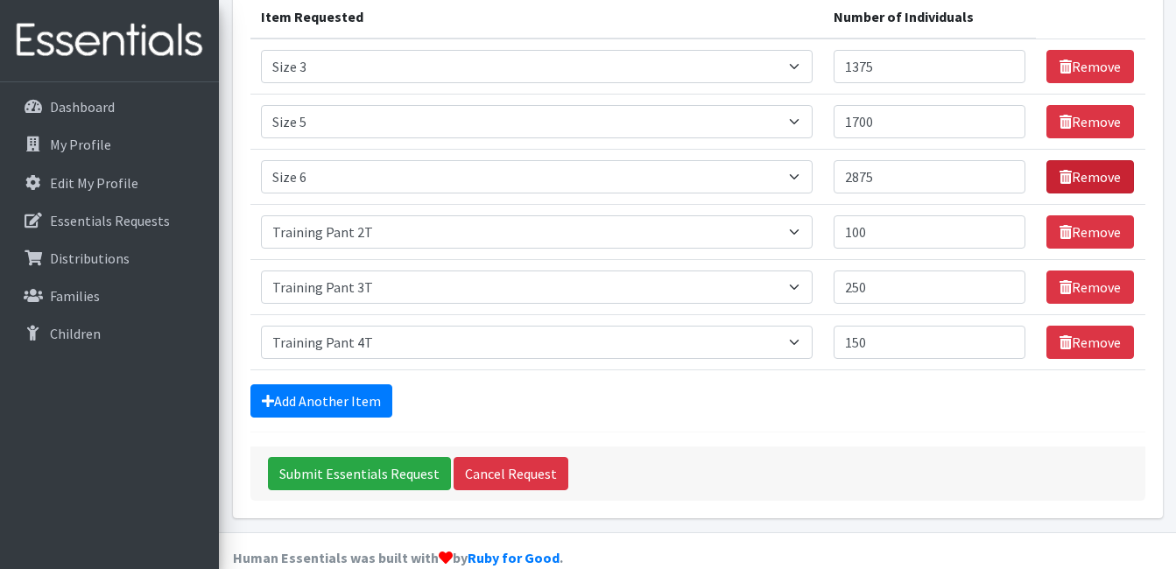
click at [1064, 181] on icon at bounding box center [1065, 177] width 12 height 14
click at [1064, 172] on icon at bounding box center [1065, 177] width 12 height 14
click at [1067, 116] on icon at bounding box center [1065, 122] width 12 height 14
click at [1056, 60] on link "Remove" at bounding box center [1090, 66] width 88 height 33
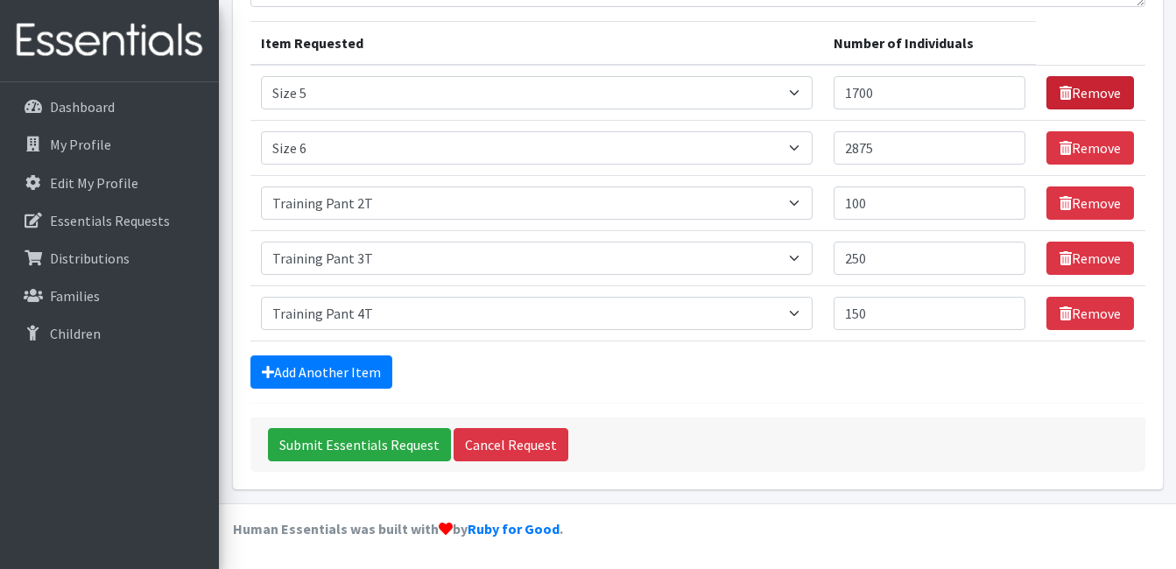
click at [1056, 88] on link "Remove" at bounding box center [1090, 92] width 88 height 33
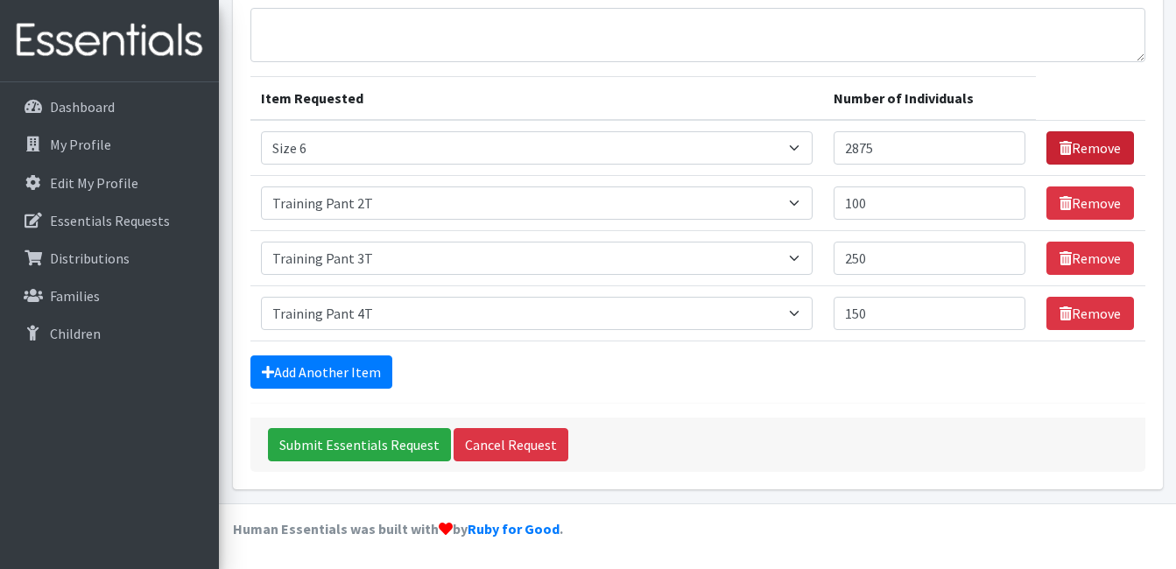
click at [1063, 141] on icon at bounding box center [1065, 148] width 12 height 14
click at [1064, 142] on icon at bounding box center [1065, 148] width 12 height 14
click at [1061, 147] on icon at bounding box center [1065, 148] width 12 height 14
click at [1062, 200] on icon at bounding box center [1065, 203] width 12 height 14
click at [1097, 142] on link "Remove" at bounding box center [1090, 147] width 88 height 33
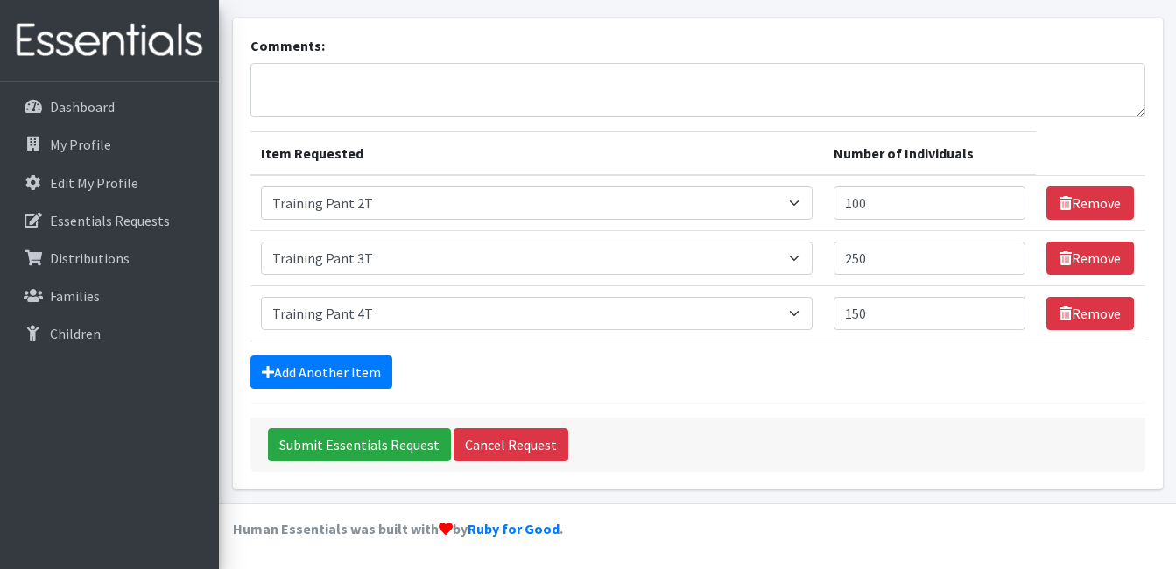
scroll to position [126, 0]
click at [1082, 202] on link "Remove" at bounding box center [1090, 202] width 88 height 33
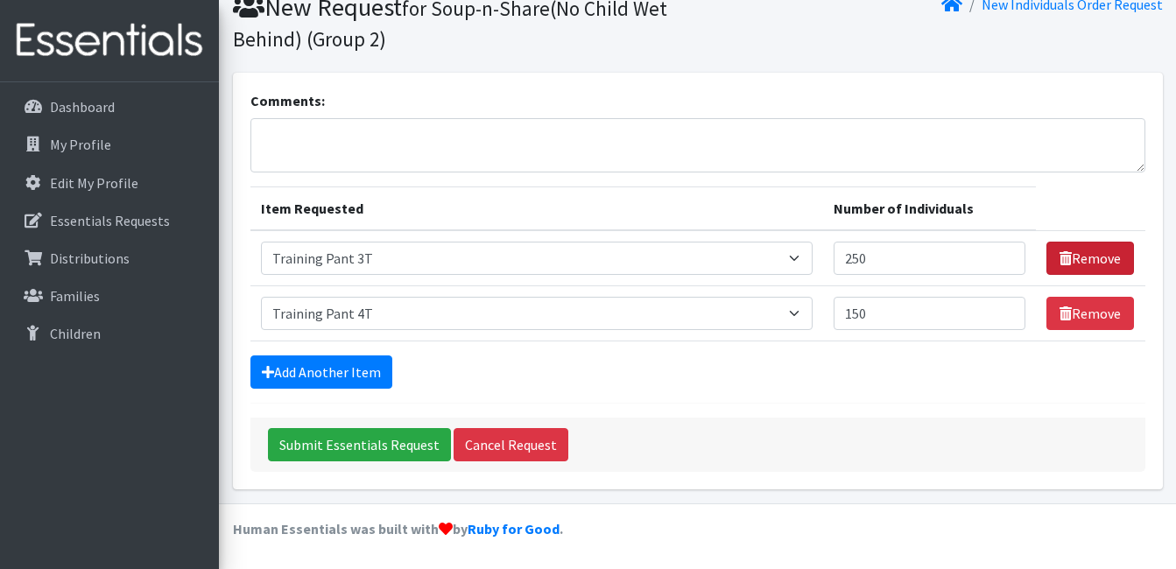
click at [1097, 251] on link "Remove" at bounding box center [1090, 258] width 88 height 33
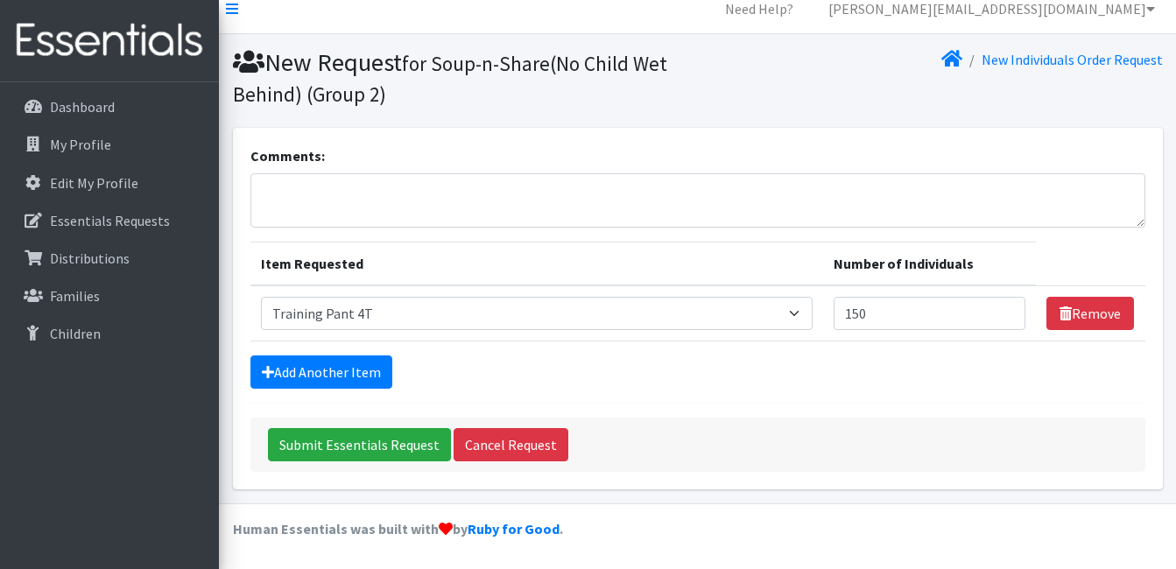
scroll to position [16, 0]
click at [1092, 313] on link "Remove" at bounding box center [1090, 313] width 88 height 33
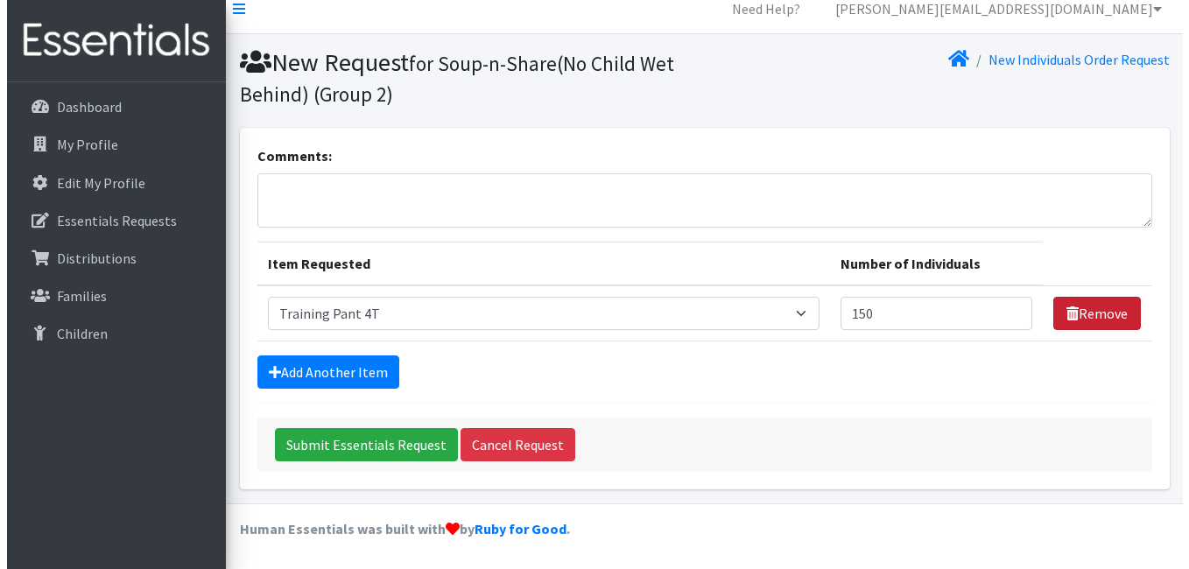
scroll to position [0, 0]
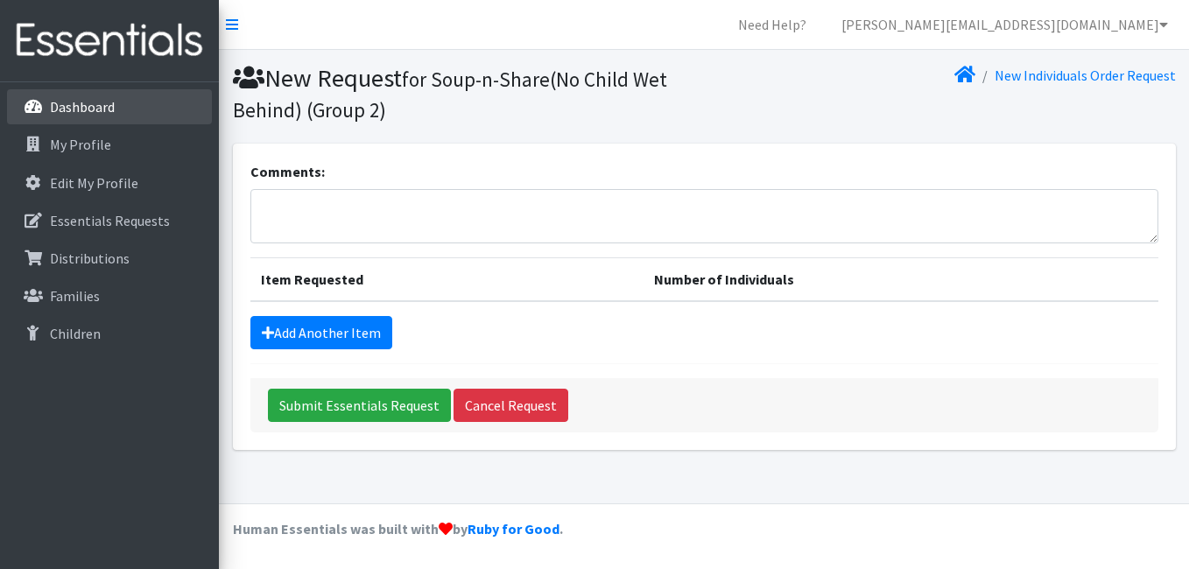
click at [92, 105] on p "Dashboard" at bounding box center [82, 107] width 65 height 18
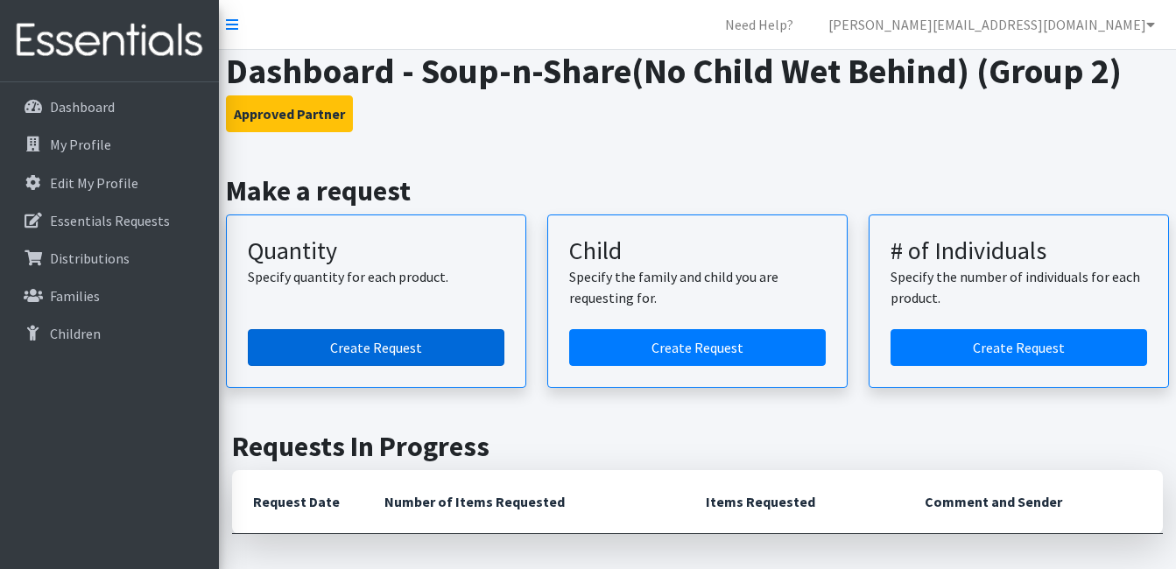
click at [362, 342] on link "Create Request" at bounding box center [376, 347] width 256 height 37
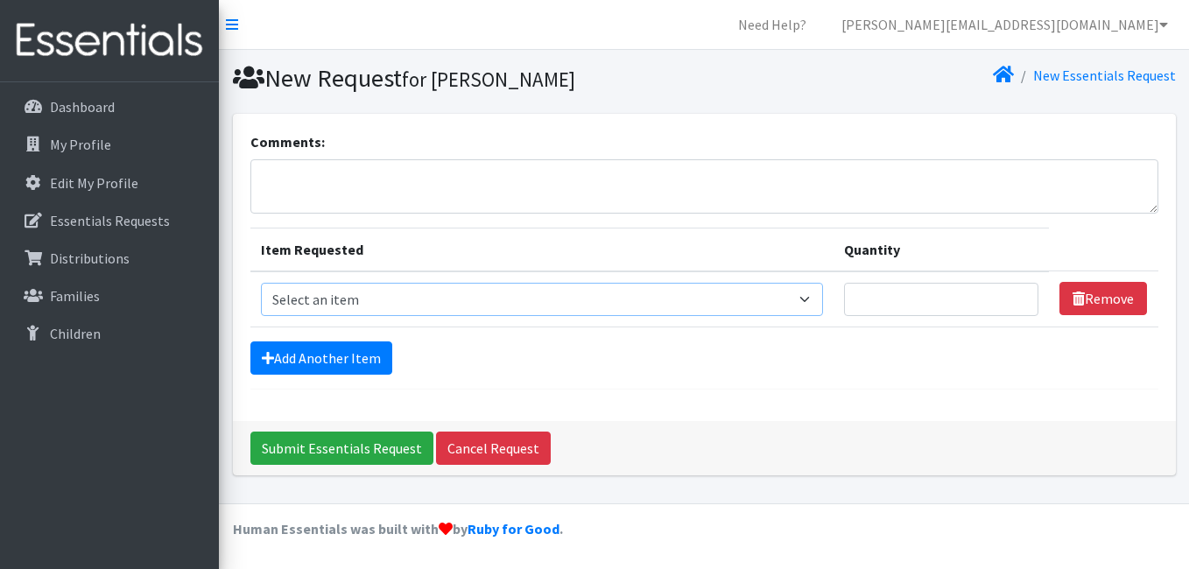
click at [419, 305] on select "Select an item Size 0/Newborn Size 1 Size 2 Size 3 Size 4 Size 5 Size 6 Size 7 …" at bounding box center [542, 299] width 563 height 33
select select "1091"
click at [261, 283] on select "Select an item Size 0/Newborn Size 1 Size 2 Size 3 Size 4 Size 5 Size 6 Size 7 …" at bounding box center [542, 299] width 563 height 33
click at [938, 297] on input "Quantity" at bounding box center [941, 299] width 194 height 33
type input "1125"
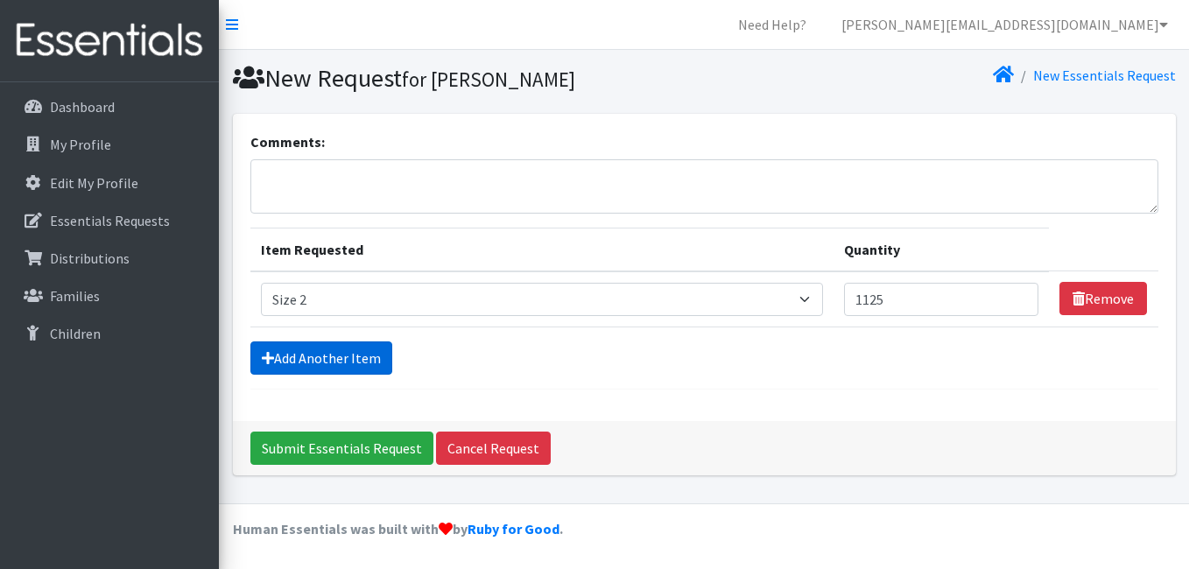
click at [330, 357] on link "Add Another Item" at bounding box center [321, 357] width 142 height 33
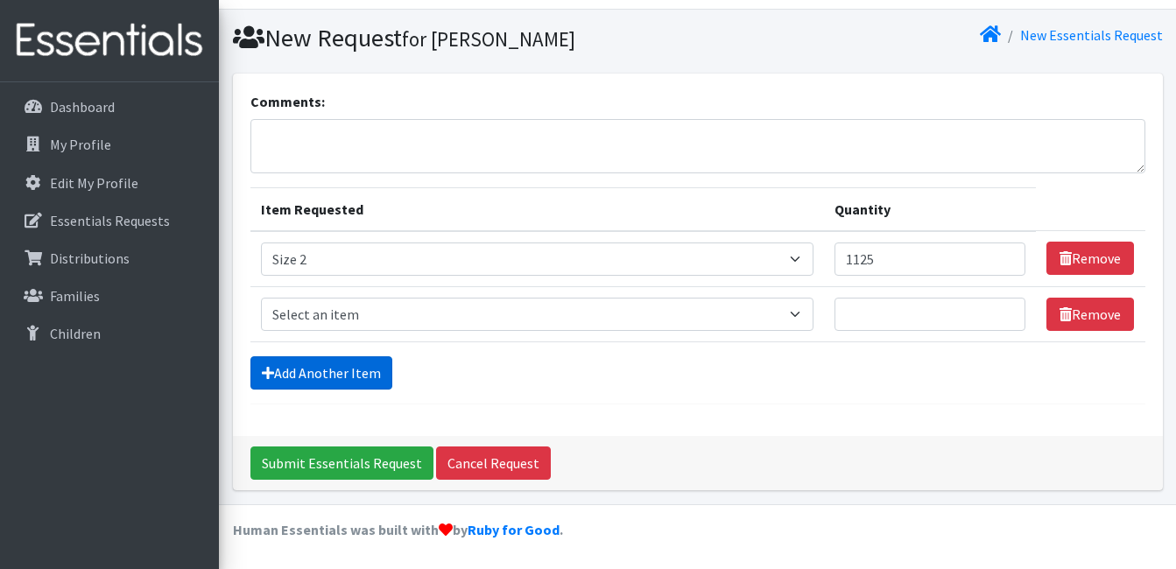
scroll to position [41, 0]
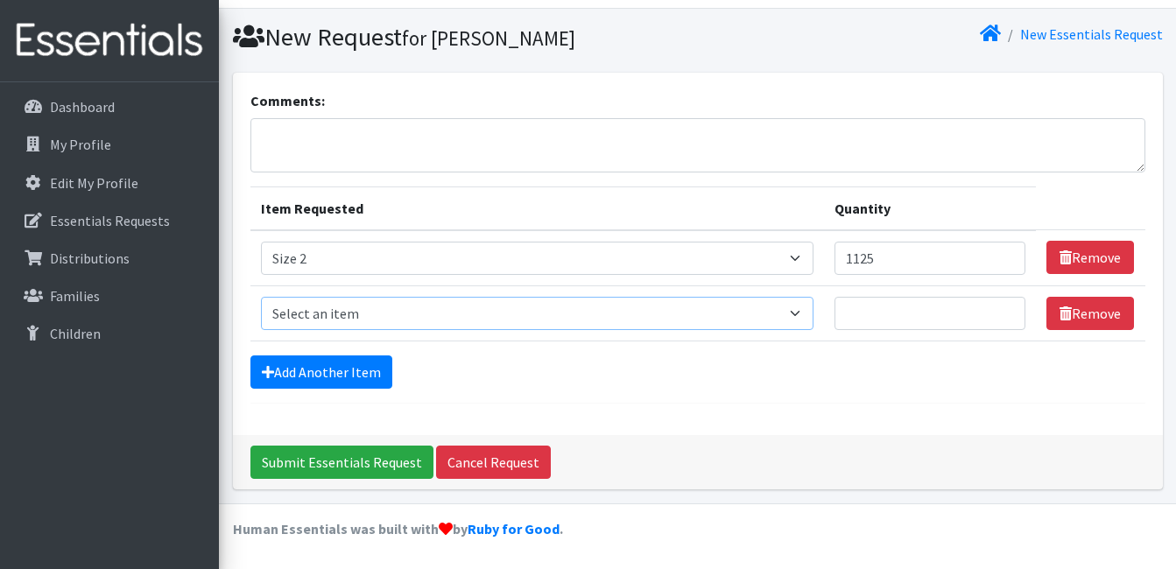
click at [346, 313] on select "Select an item Size 0/Newborn Size 1 Size 2 Size 3 Size 4 Size 5 Size 6 Size 7 …" at bounding box center [537, 313] width 552 height 33
select select "1094"
click at [261, 297] on select "Select an item Size 0/Newborn Size 1 Size 2 Size 3 Size 4 Size 5 Size 6 Size 7 …" at bounding box center [537, 313] width 552 height 33
click at [907, 317] on input "Quantity" at bounding box center [930, 313] width 192 height 33
type input "1375"
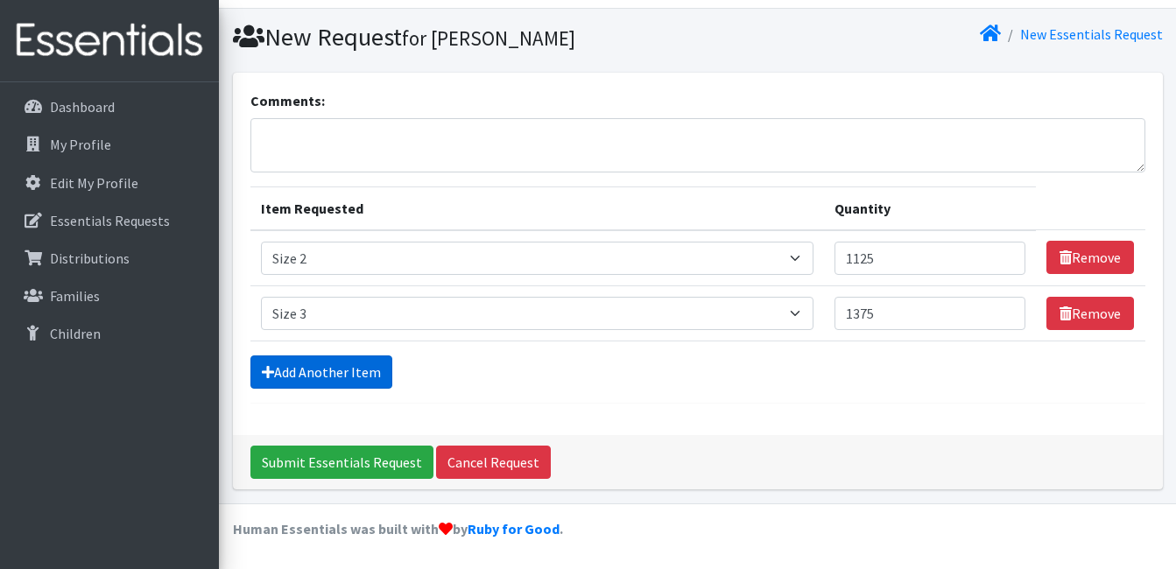
click at [340, 368] on link "Add Another Item" at bounding box center [321, 371] width 142 height 33
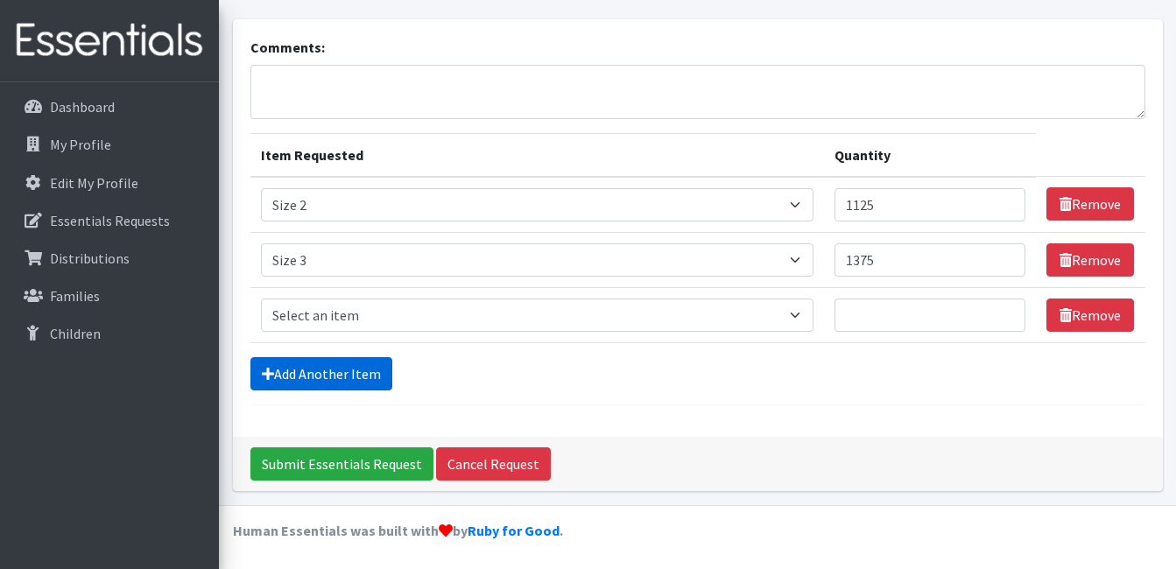
scroll to position [96, 0]
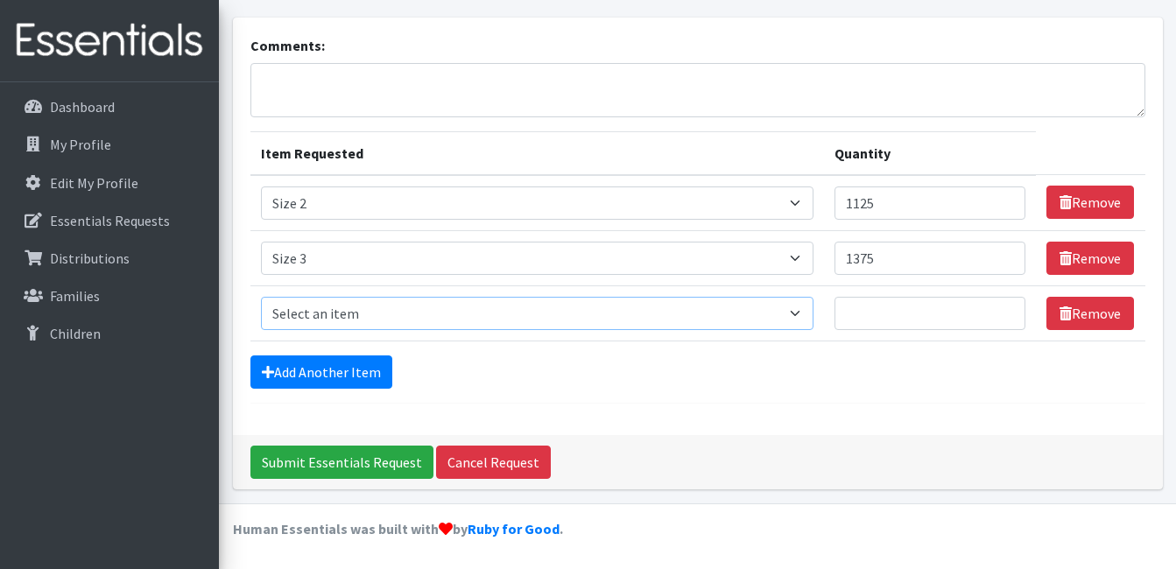
click at [339, 315] on select "Select an item Size 0/Newborn Size 1 Size 2 Size 3 Size 4 Size 5 Size 6 Size 7 …" at bounding box center [537, 313] width 552 height 33
select select "1097"
click at [261, 297] on select "Select an item Size 0/Newborn Size 1 Size 2 Size 3 Size 4 Size 5 Size 6 Size 7 …" at bounding box center [537, 313] width 552 height 33
click at [896, 306] on input "Quantity" at bounding box center [930, 313] width 192 height 33
type input "1675"
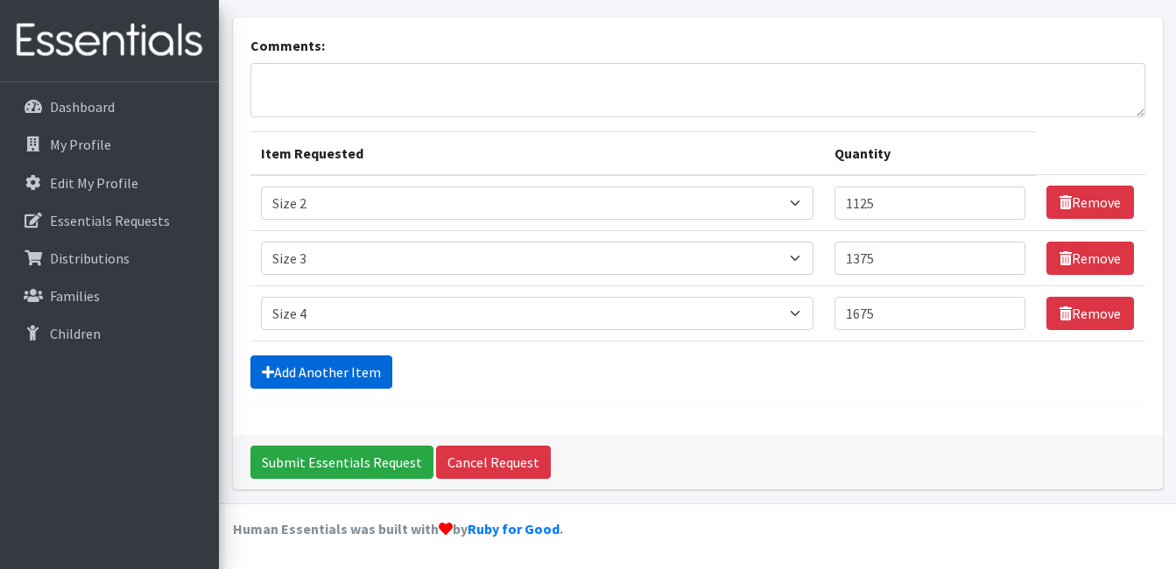
click at [341, 371] on link "Add Another Item" at bounding box center [321, 371] width 142 height 33
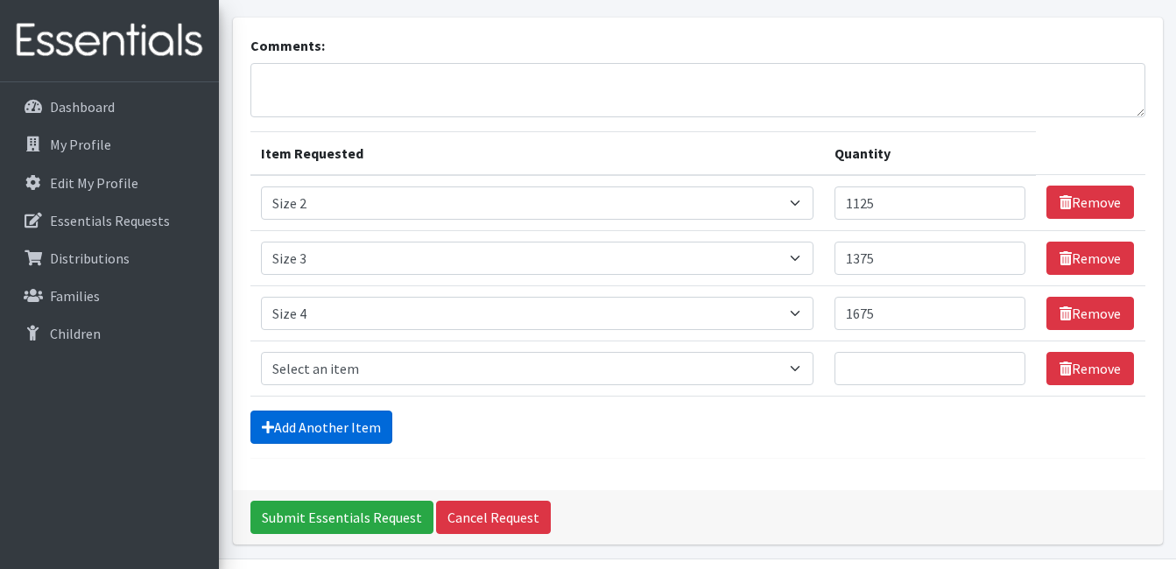
scroll to position [151, 0]
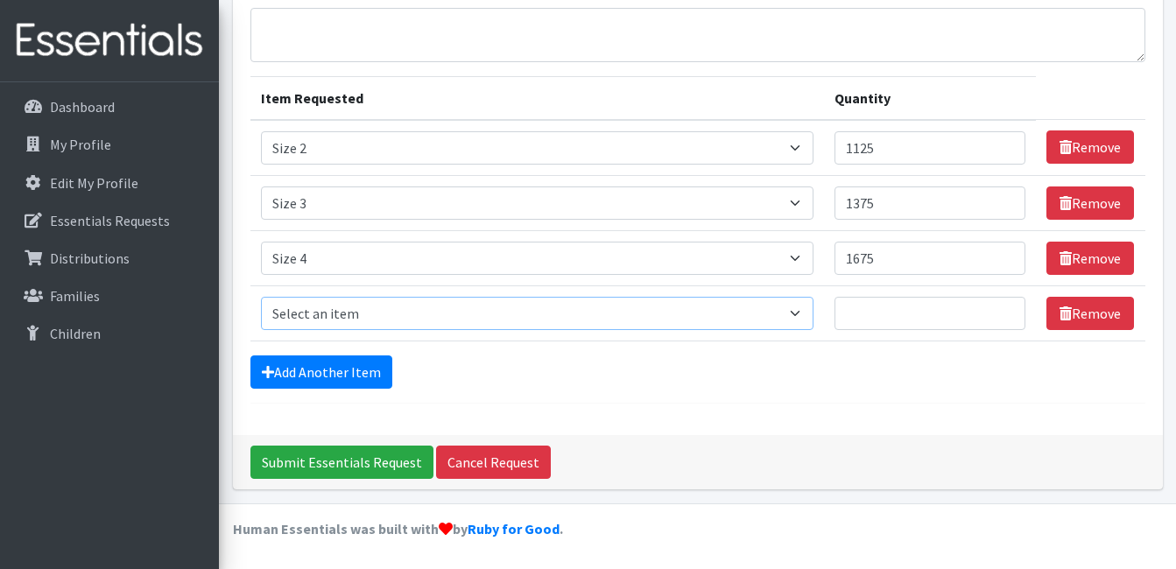
click at [365, 314] on select "Select an item Size 0/Newborn Size 1 Size 2 Size 3 Size 4 Size 5 Size 6 Size 7 …" at bounding box center [537, 313] width 552 height 33
select select "1098"
click at [261, 297] on select "Select an item Size 0/Newborn Size 1 Size 2 Size 3 Size 4 Size 5 Size 6 Size 7 …" at bounding box center [537, 313] width 552 height 33
click at [875, 305] on input "Quantity" at bounding box center [930, 313] width 192 height 33
type input "1700"
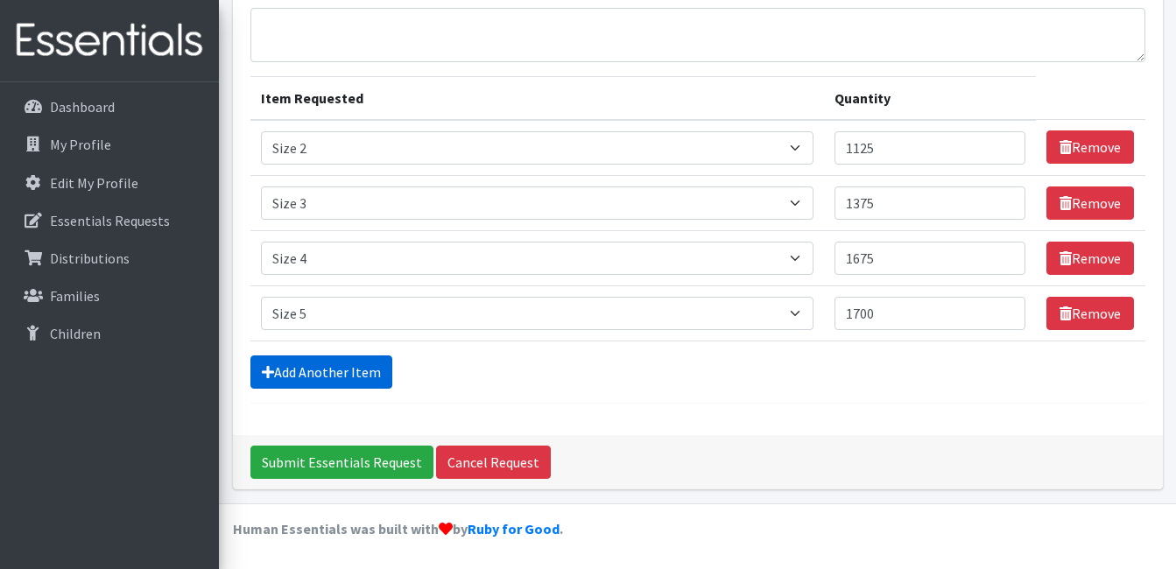
click at [379, 362] on link "Add Another Item" at bounding box center [321, 371] width 142 height 33
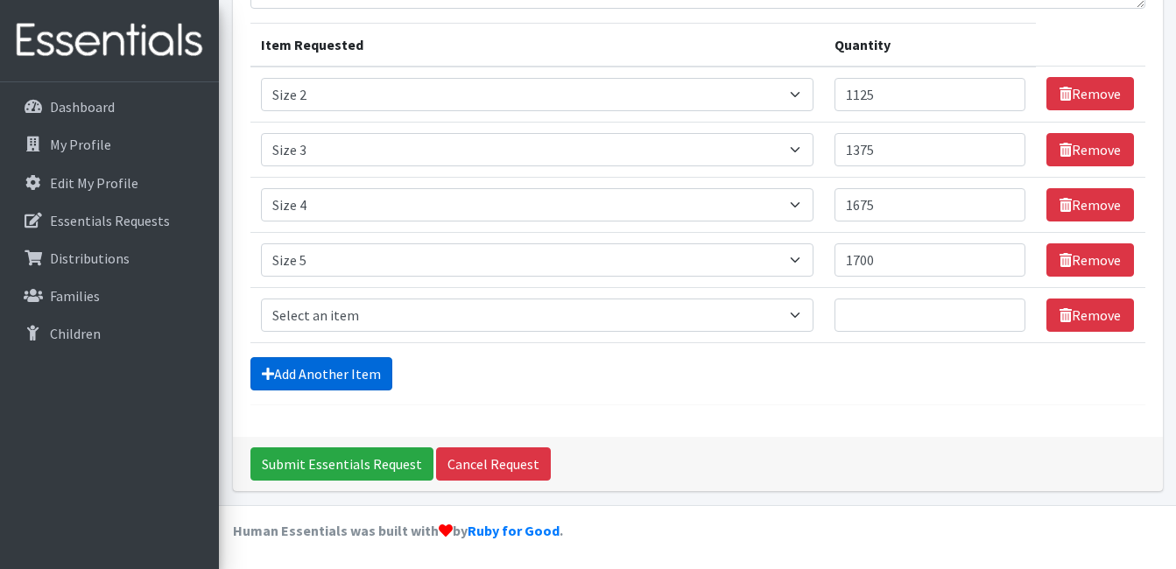
scroll to position [207, 0]
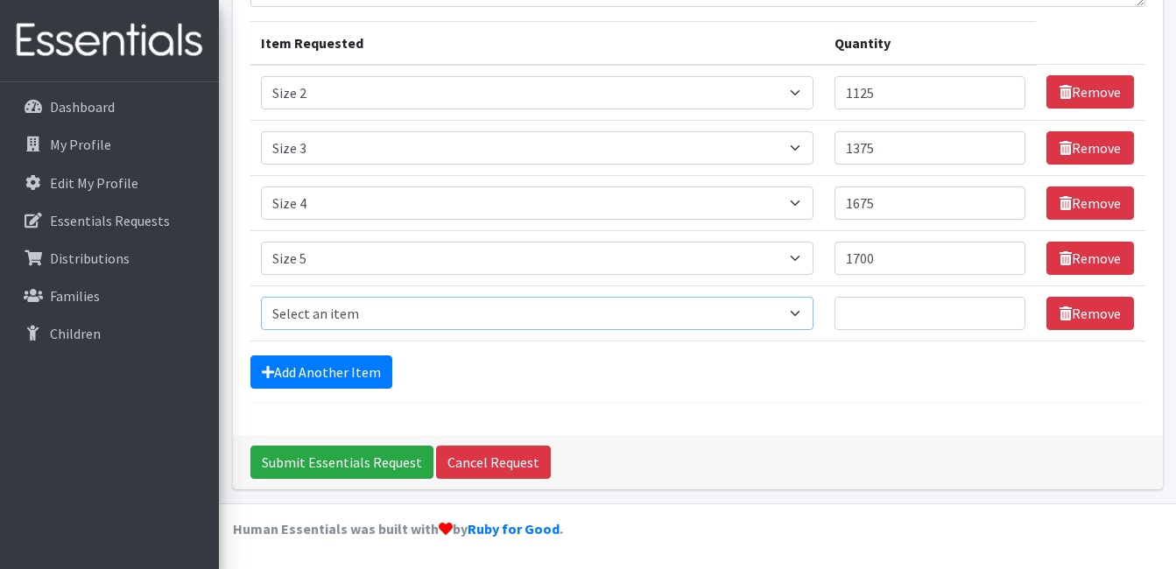
click at [351, 315] on select "Select an item Size 0/Newborn Size 1 Size 2 Size 3 Size 4 Size 5 Size 6 Size 7 …" at bounding box center [537, 313] width 552 height 33
select select "1100"
click at [261, 297] on select "Select an item Size 0/Newborn Size 1 Size 2 Size 3 Size 4 Size 5 Size 6 Size 7 …" at bounding box center [537, 313] width 552 height 33
click at [886, 309] on input "Quantity" at bounding box center [930, 313] width 192 height 33
type input "2875"
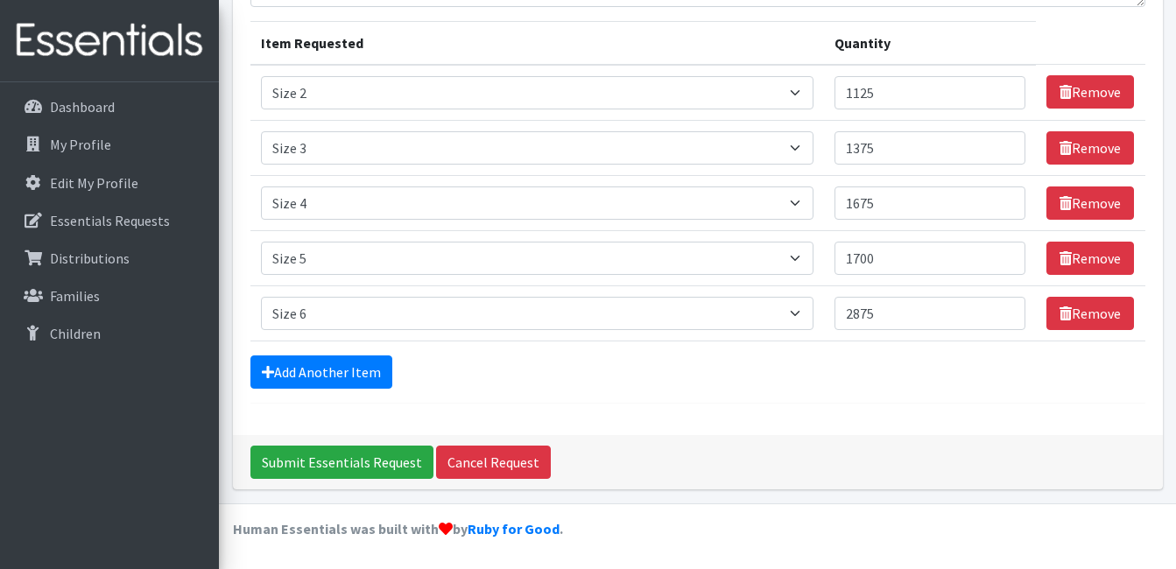
drag, startPoint x: 852, startPoint y: 355, endPoint x: 830, endPoint y: 356, distance: 22.0
click at [850, 355] on div "Add Another Item" at bounding box center [697, 371] width 895 height 33
click at [347, 368] on link "Add Another Item" at bounding box center [321, 371] width 142 height 33
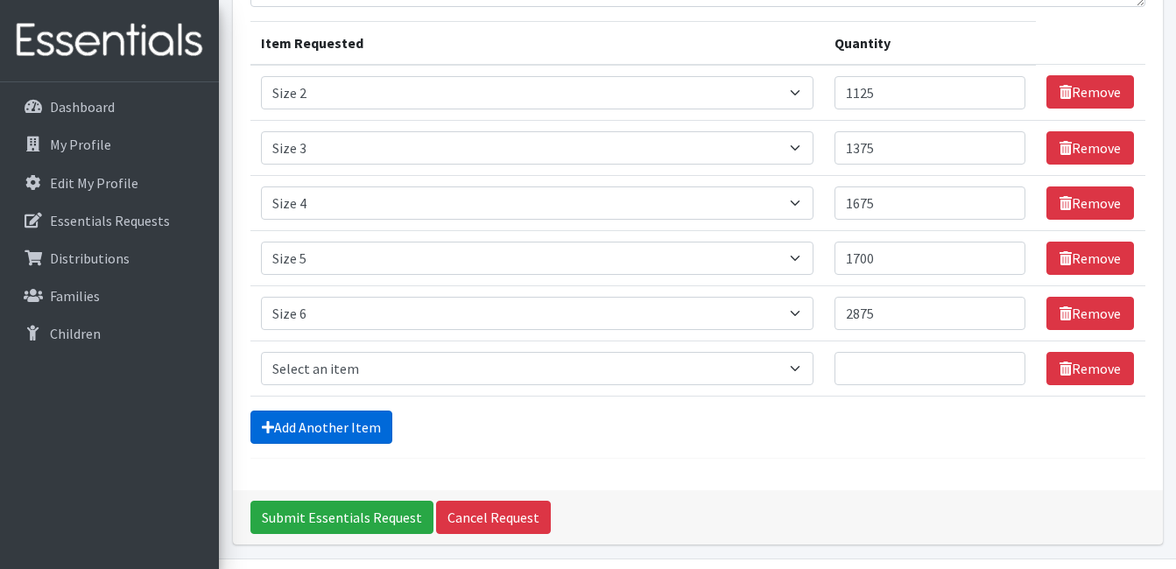
scroll to position [262, 0]
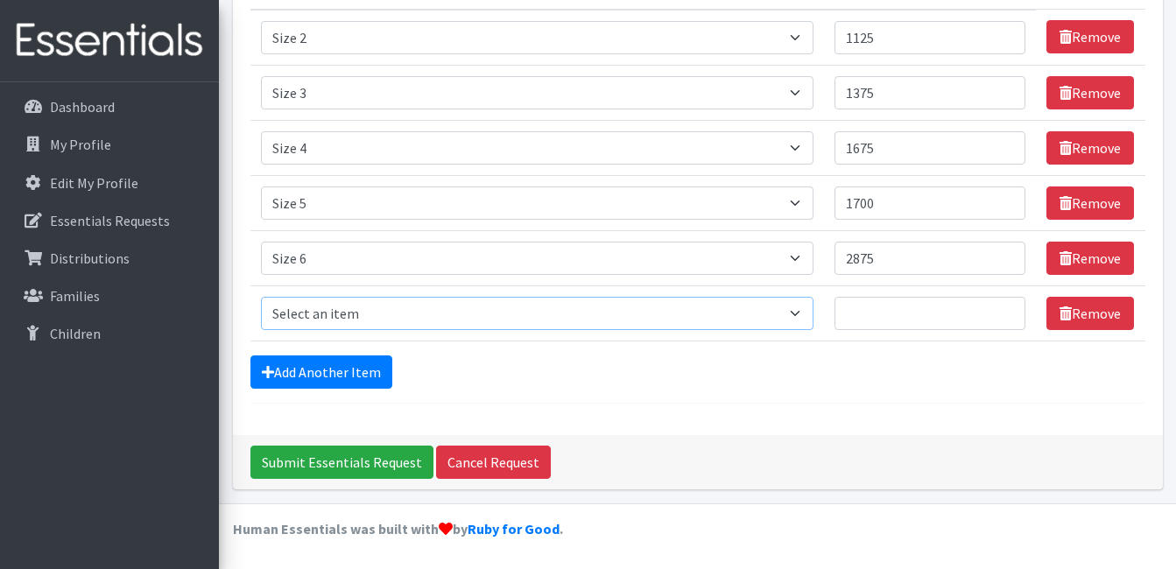
click at [395, 309] on select "Select an item Size 0/Newborn Size 1 Size 2 Size 3 Size 4 Size 5 Size 6 Size 7 …" at bounding box center [537, 313] width 552 height 33
select select "1105"
click at [261, 297] on select "Select an item Size 0/Newborn Size 1 Size 2 Size 3 Size 4 Size 5 Size 6 Size 7 …" at bounding box center [537, 313] width 552 height 33
click at [882, 312] on input "Quantity" at bounding box center [930, 313] width 192 height 33
type input "100"
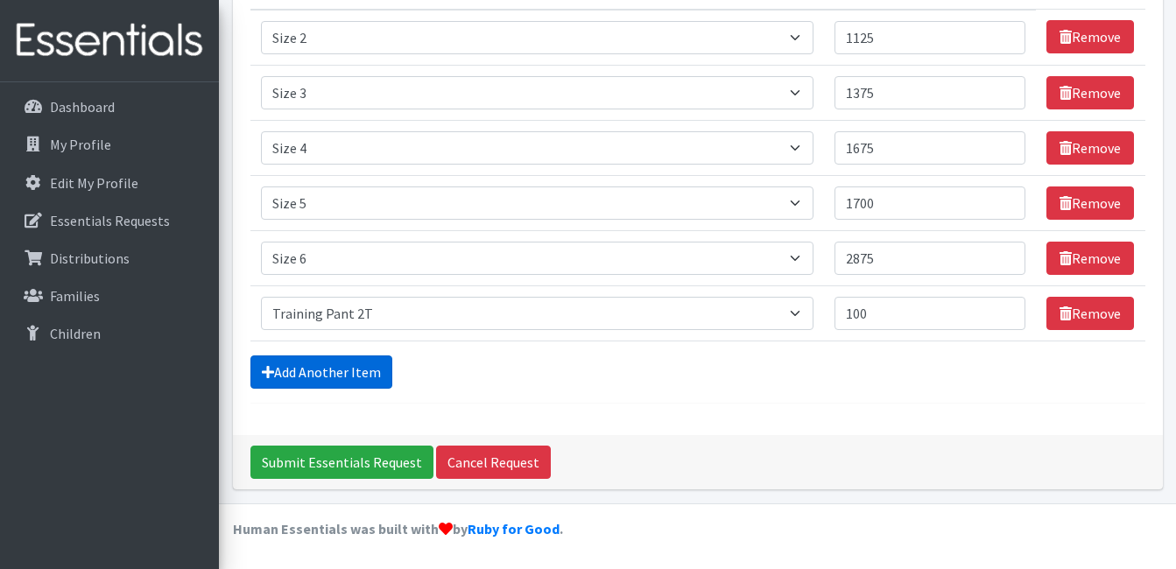
click at [302, 373] on link "Add Another Item" at bounding box center [321, 371] width 142 height 33
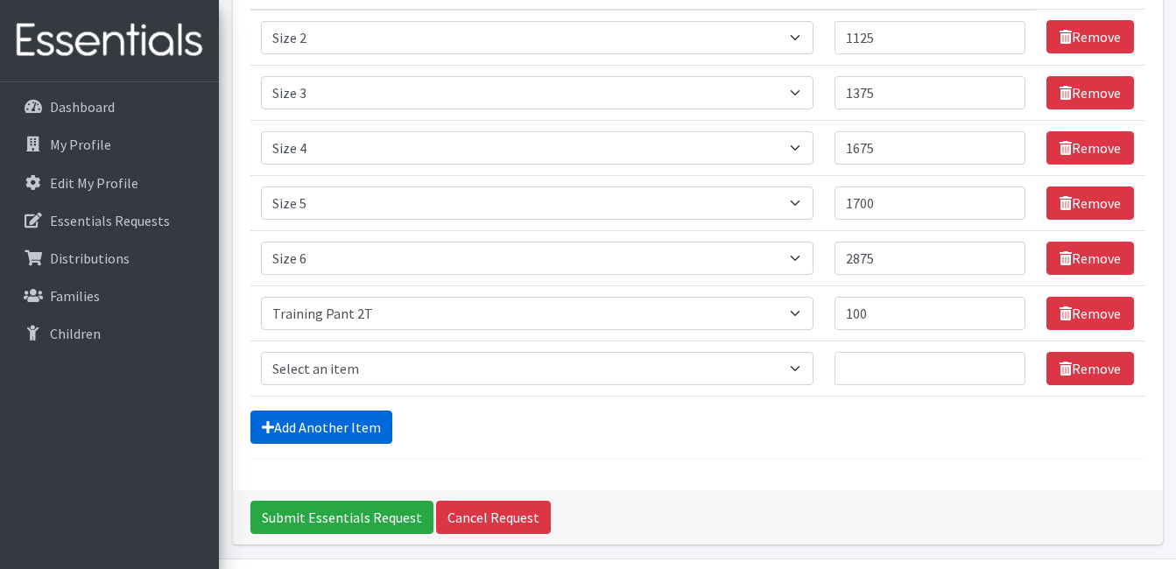
scroll to position [317, 0]
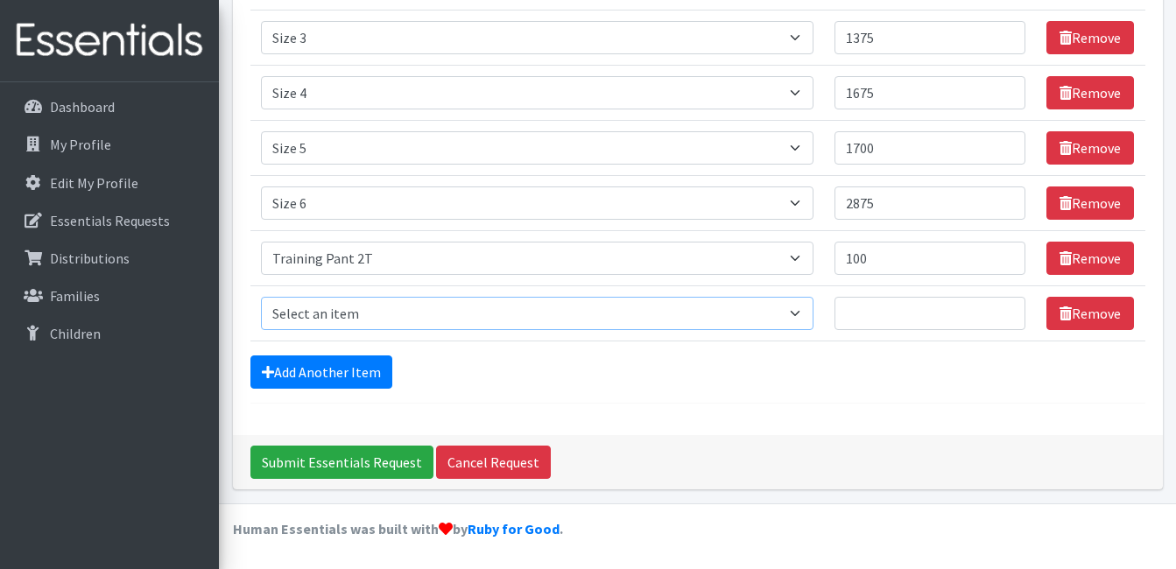
click at [333, 307] on select "Select an item Size 0/Newborn Size 1 Size 2 Size 3 Size 4 Size 5 Size 6 Size 7 …" at bounding box center [537, 313] width 552 height 33
select select "1107"
click at [261, 297] on select "Select an item Size 0/Newborn Size 1 Size 2 Size 3 Size 4 Size 5 Size 6 Size 7 …" at bounding box center [537, 313] width 552 height 33
click at [891, 312] on input "Quantity" at bounding box center [930, 313] width 192 height 33
type input "250"
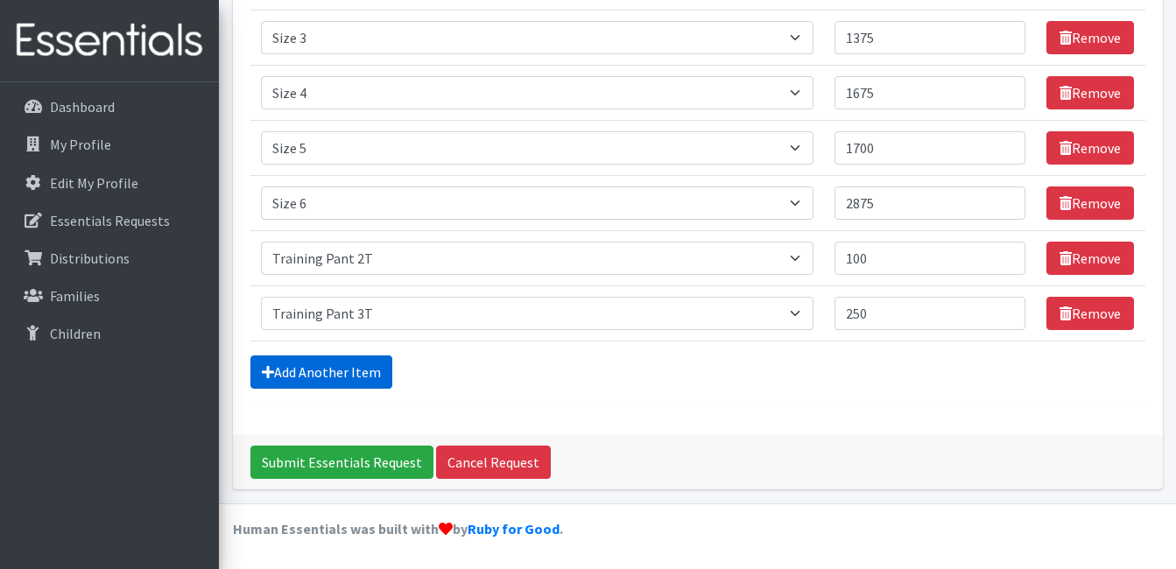
click at [283, 362] on link "Add Another Item" at bounding box center [321, 371] width 142 height 33
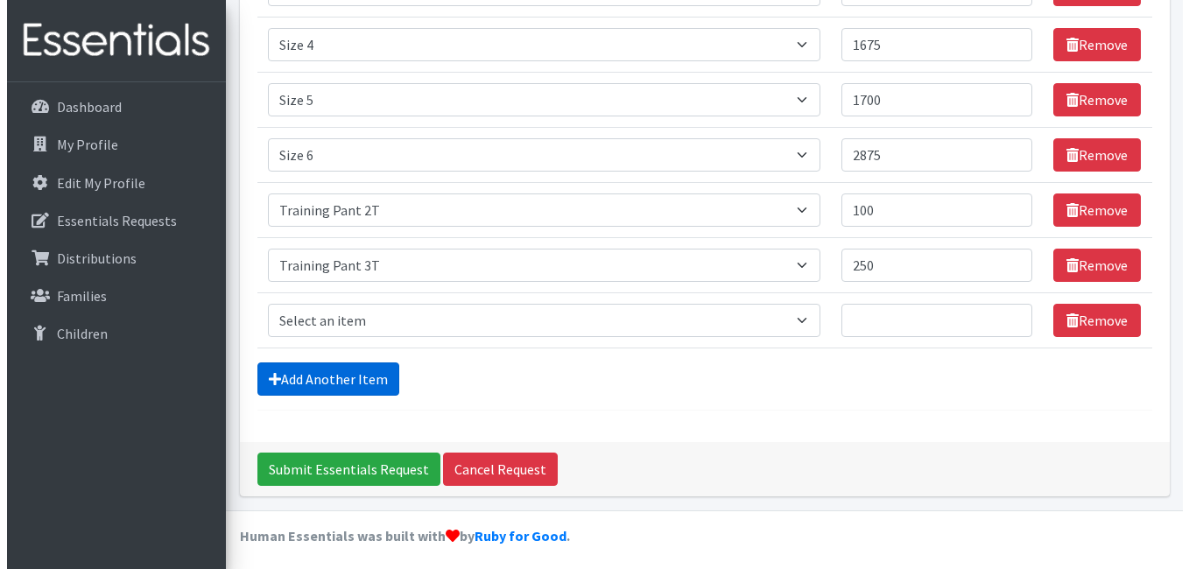
scroll to position [372, 0]
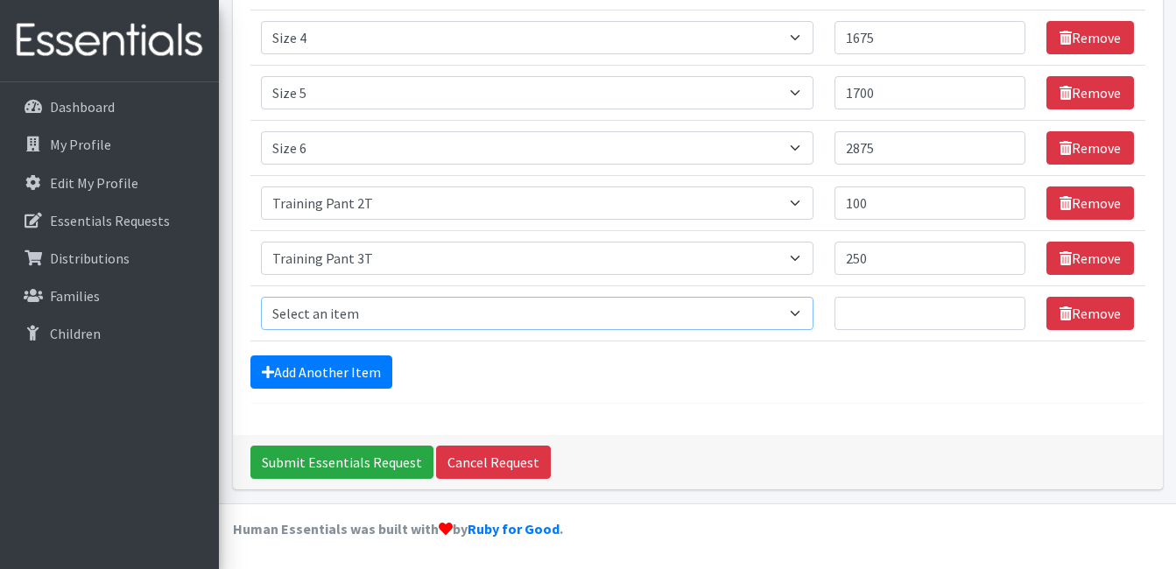
click at [331, 314] on select "Select an item Size 0/Newborn Size 1 Size 2 Size 3 Size 4 Size 5 Size 6 Size 7 …" at bounding box center [537, 313] width 552 height 33
select select "1093"
click at [261, 297] on select "Select an item Size 0/Newborn Size 1 Size 2 Size 3 Size 4 Size 5 Size 6 Size 7 …" at bounding box center [537, 313] width 552 height 33
click at [903, 317] on input "Quantity" at bounding box center [930, 313] width 192 height 33
type input "150"
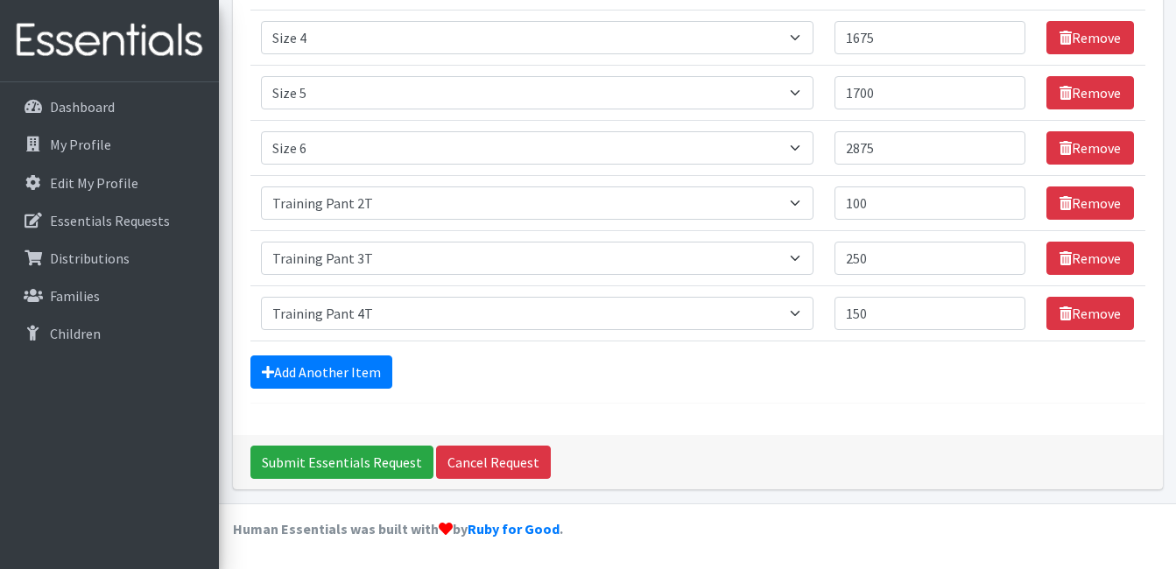
drag, startPoint x: 656, startPoint y: 390, endPoint x: 650, endPoint y: 400, distance: 12.2
click at [652, 391] on form "Comments: Item Requested Quantity Item Requested Select an item Size 0/Newborn …" at bounding box center [697, 81] width 895 height 644
click at [332, 455] on input "Submit Essentials Request" at bounding box center [341, 462] width 183 height 33
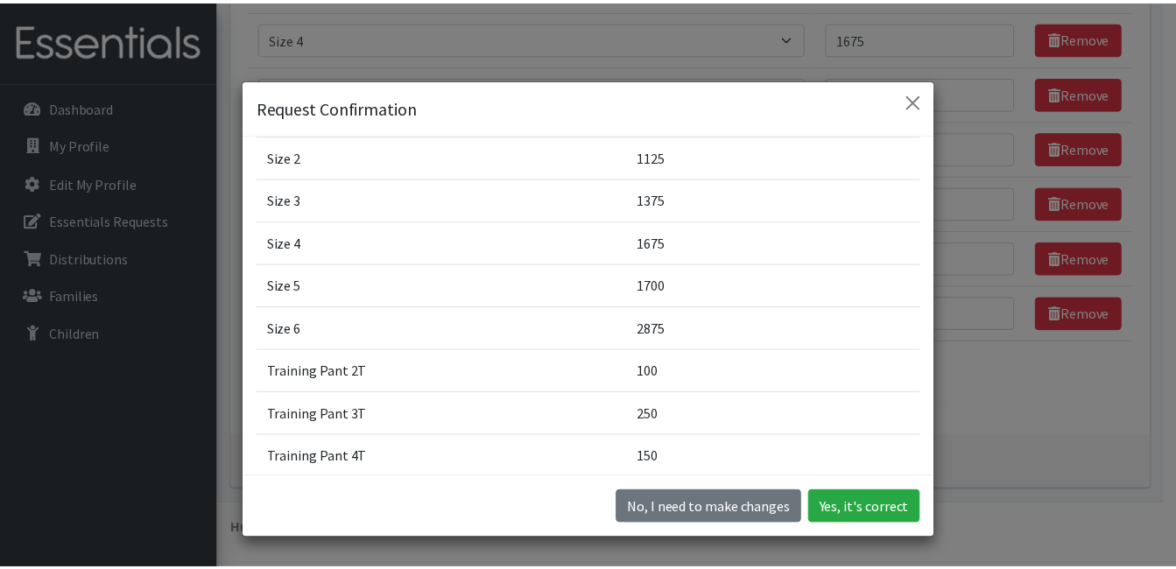
scroll to position [150, 0]
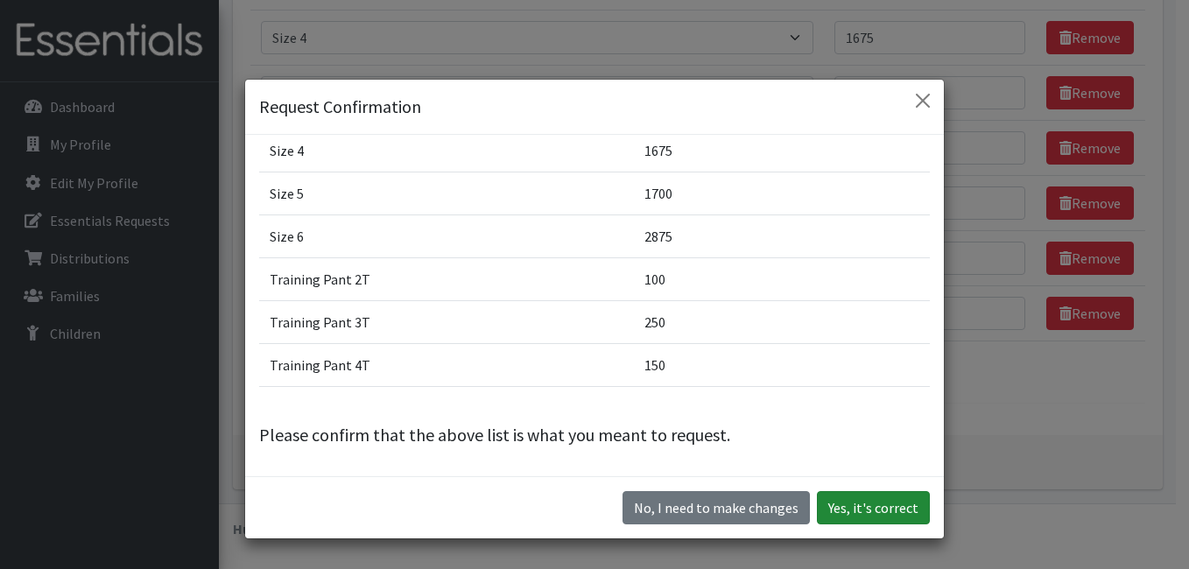
click at [855, 510] on button "Yes, it's correct" at bounding box center [873, 507] width 113 height 33
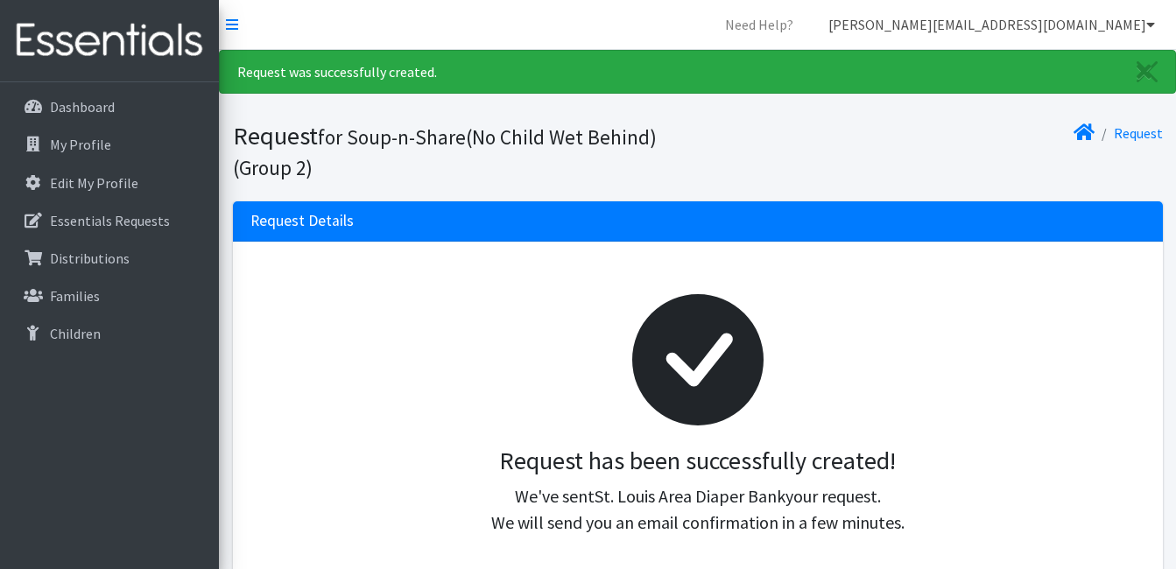
click at [1152, 20] on icon at bounding box center [1150, 25] width 9 height 14
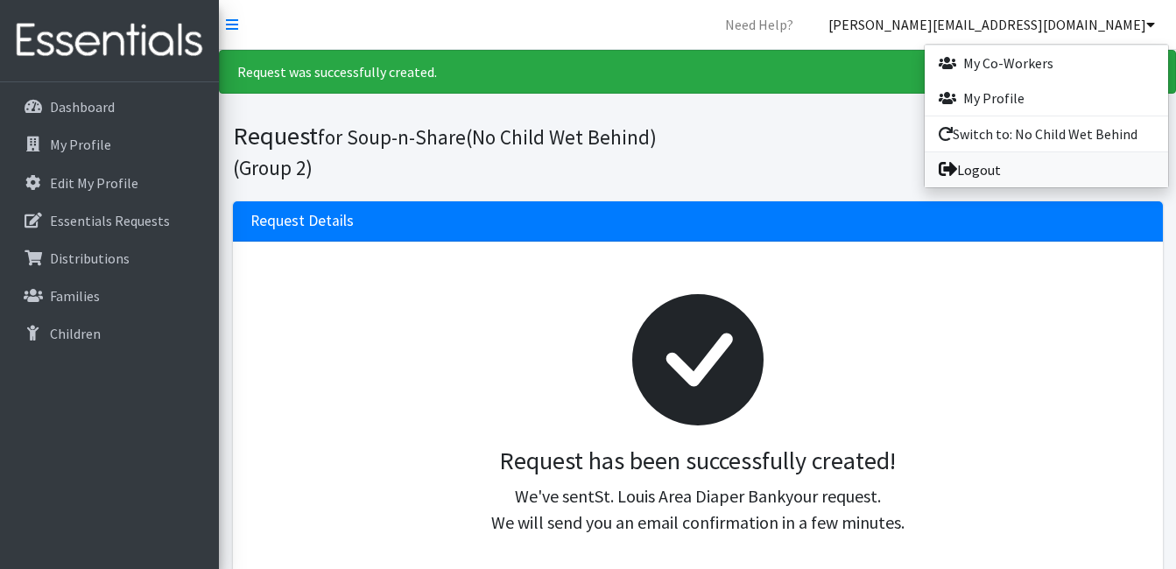
click at [983, 166] on link "Logout" at bounding box center [1045, 169] width 243 height 35
